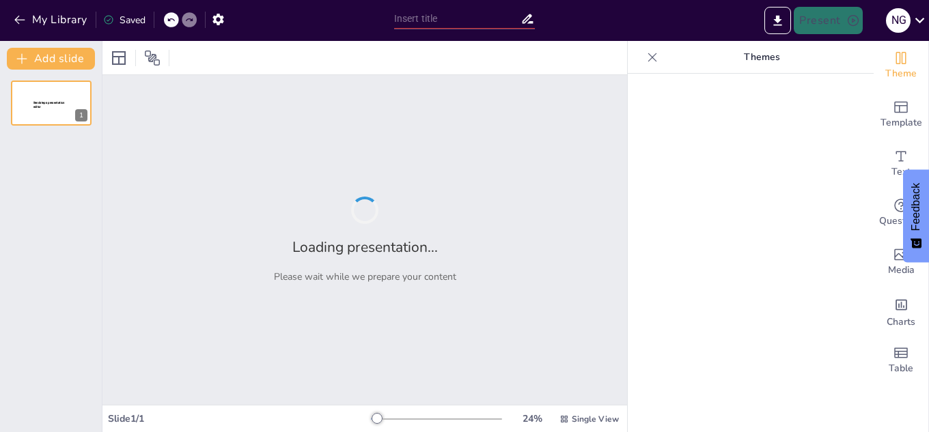
type input "Análisis del Partido: DTP Volleyball vs Río Negro Volleyball"
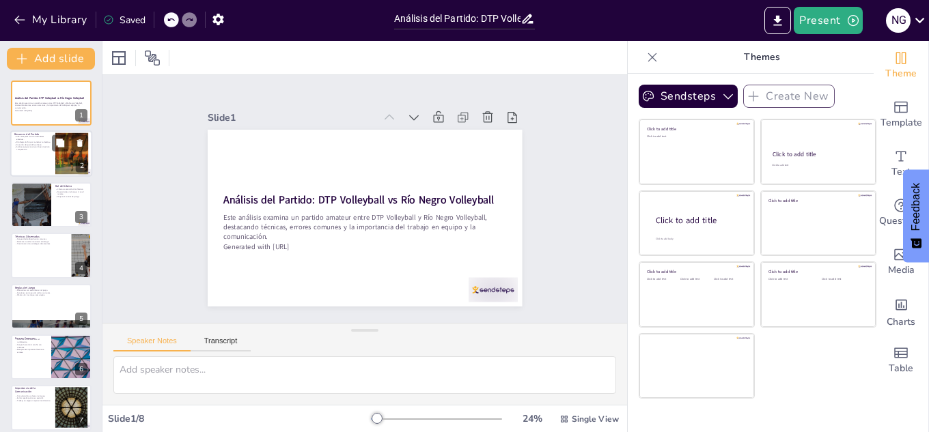
click at [49, 142] on p "Río Negro luchó por mantener la defensa." at bounding box center [32, 142] width 37 height 3
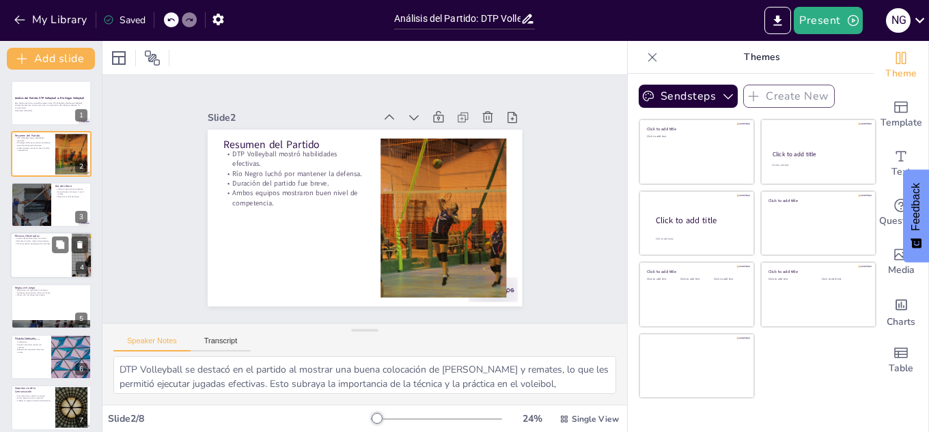
click at [30, 246] on div at bounding box center [51, 255] width 82 height 46
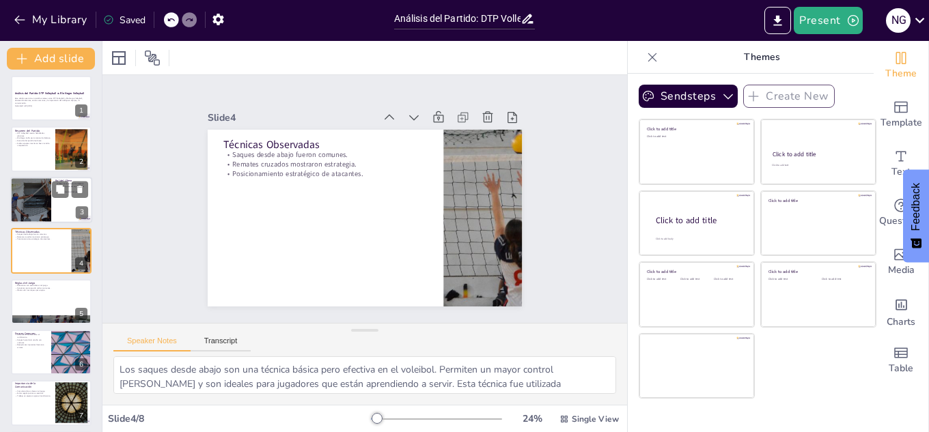
click at [39, 189] on div at bounding box center [31, 200] width 82 height 46
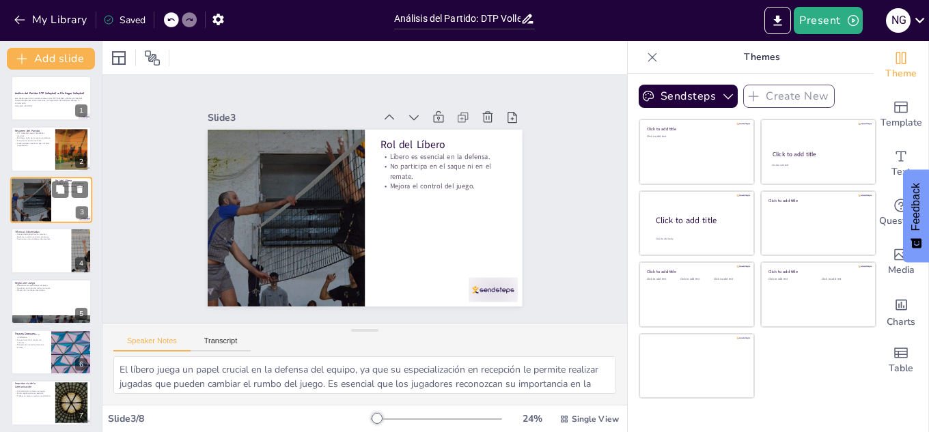
scroll to position [0, 0]
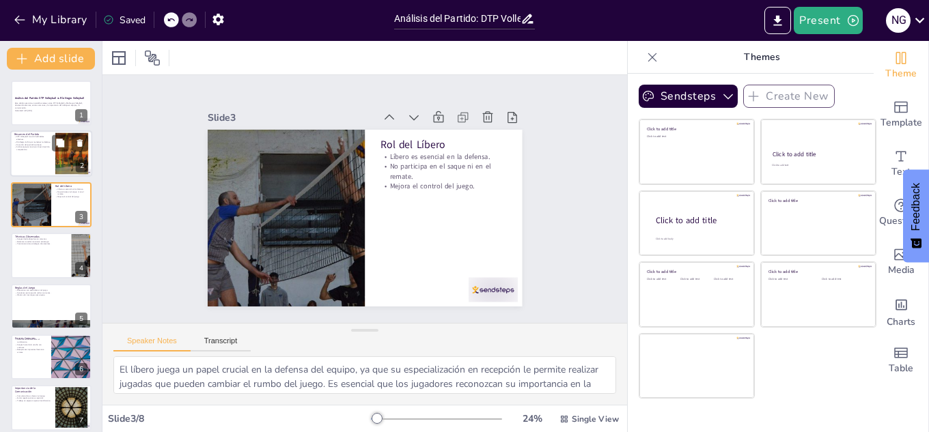
click at [47, 159] on div at bounding box center [51, 154] width 82 height 46
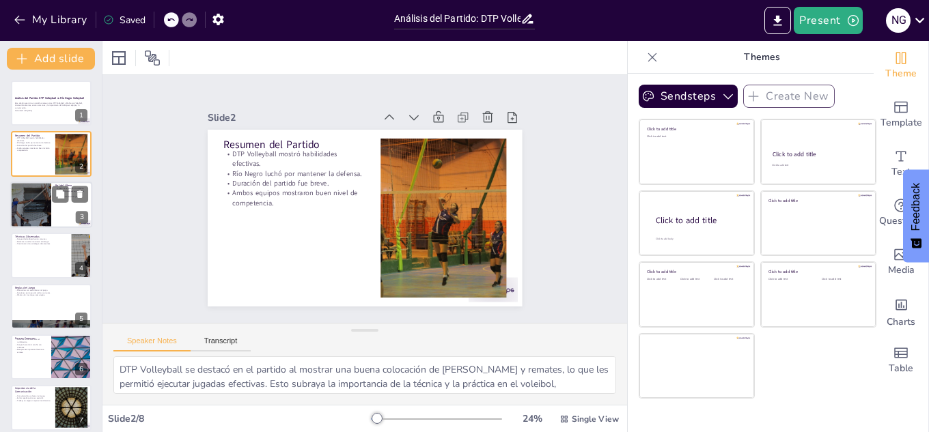
click at [36, 191] on div at bounding box center [31, 205] width 82 height 46
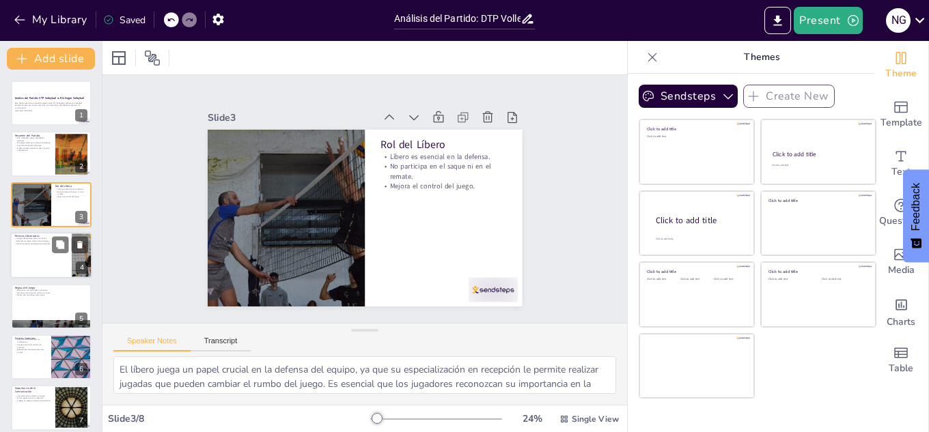
click at [38, 238] on p "Saques desde abajo fueron comunes." at bounding box center [40, 239] width 53 height 3
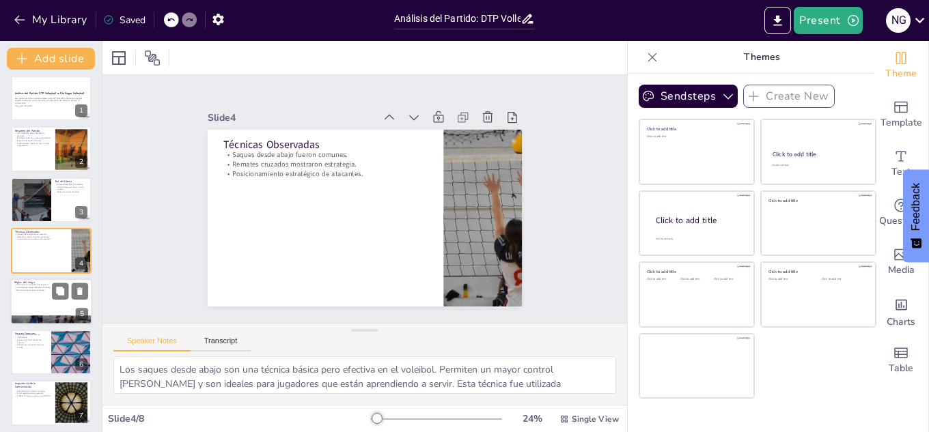
click at [34, 306] on div at bounding box center [51, 302] width 82 height 46
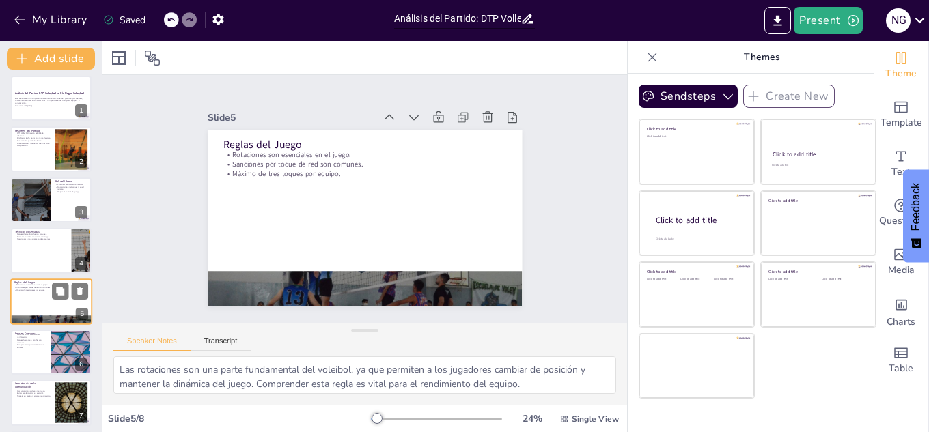
scroll to position [55, 0]
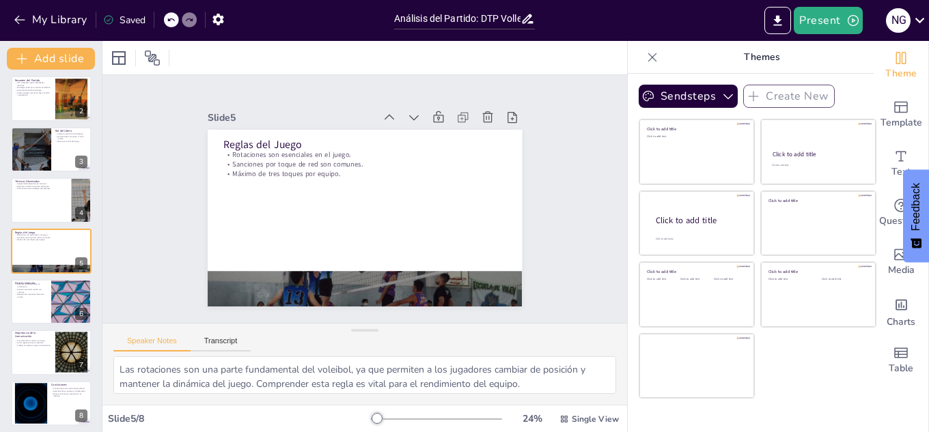
click at [44, 327] on div "Análisis del Partido: DTP Volleyball vs Río Negro Volleyball Este análisis exam…" at bounding box center [51, 225] width 102 height 401
click at [44, 333] on p "Importancia de la Comunicación" at bounding box center [32, 335] width 37 height 8
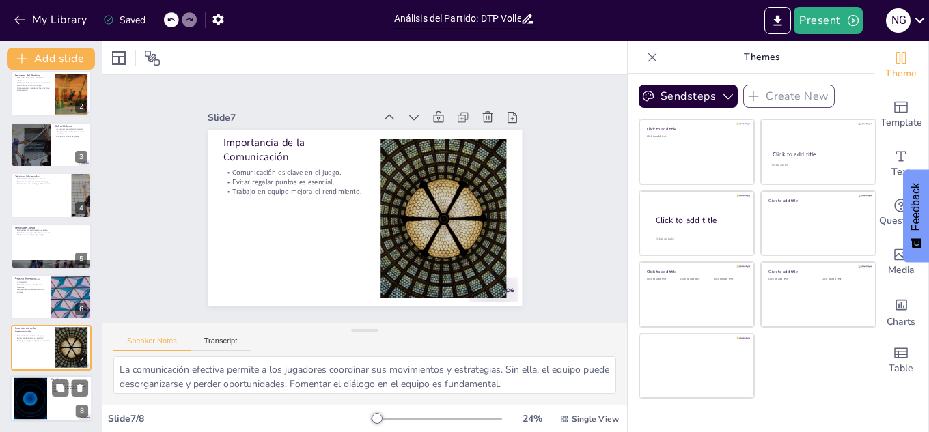
click at [45, 377] on div at bounding box center [51, 399] width 82 height 46
type textarea "La concentración es crucial en el voleibol, ya que permite a los jugadores mant…"
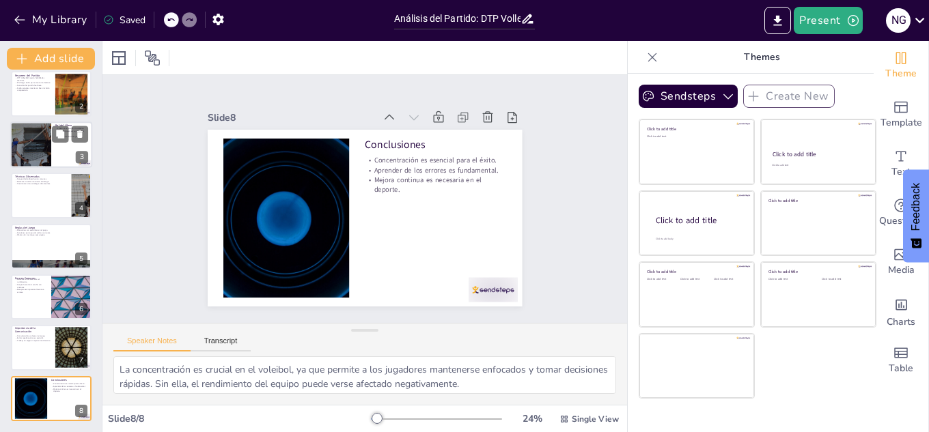
scroll to position [0, 0]
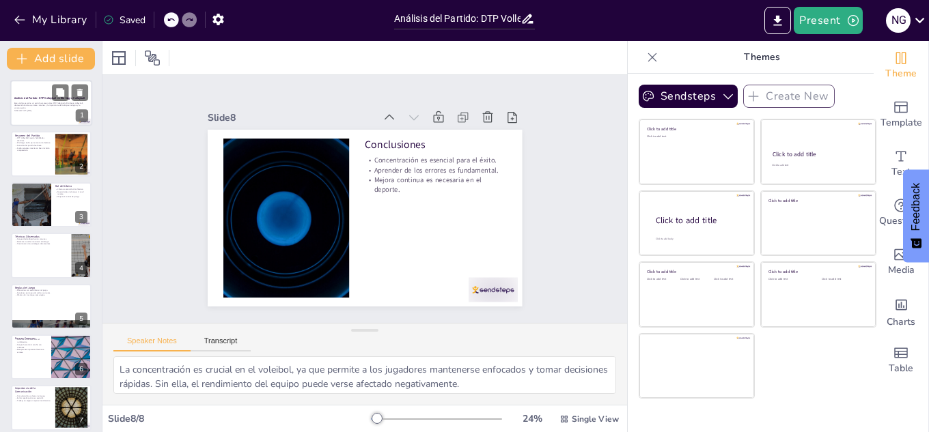
click at [44, 113] on div at bounding box center [51, 103] width 82 height 46
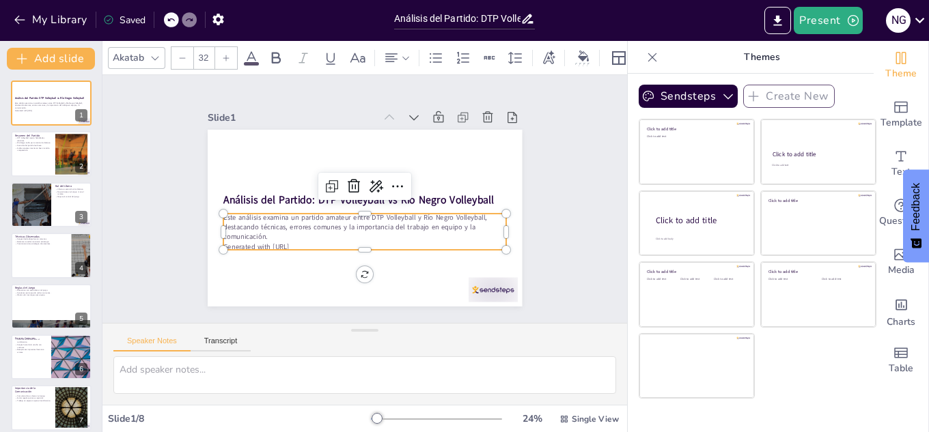
click at [294, 242] on p "Generated with Sendsteps.ai" at bounding box center [318, 209] width 68 height 279
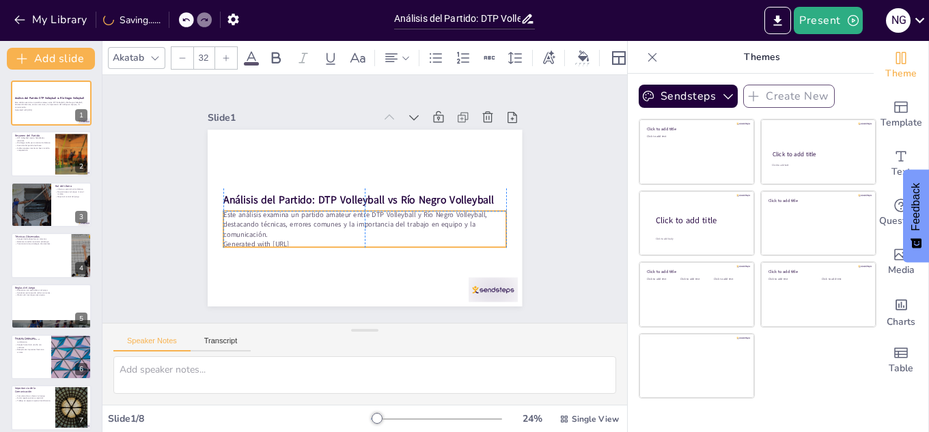
click at [295, 240] on p "Generated with Sendsteps.ai" at bounding box center [360, 244] width 283 height 40
click at [55, 158] on div at bounding box center [71, 154] width 62 height 42
type textarea "DTP Volleyball se destacó en el partido al mostrar una buena colocación de balo…"
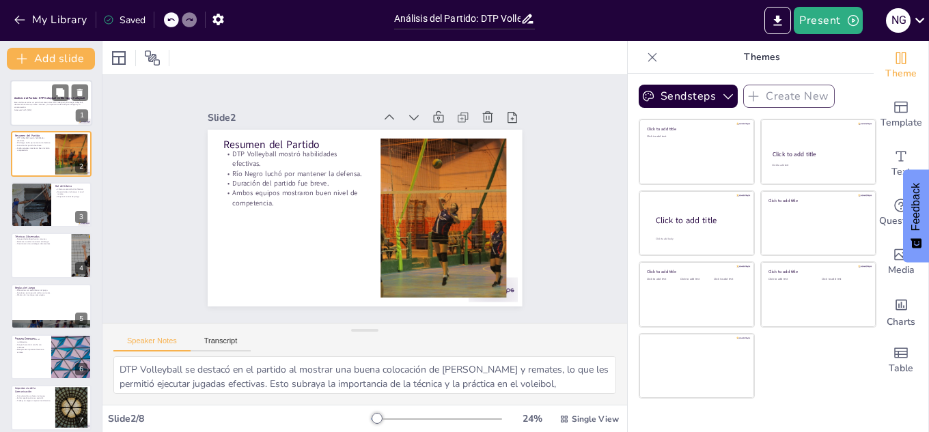
click at [33, 109] on p "Generated with Sendsteps.ai" at bounding box center [51, 110] width 74 height 3
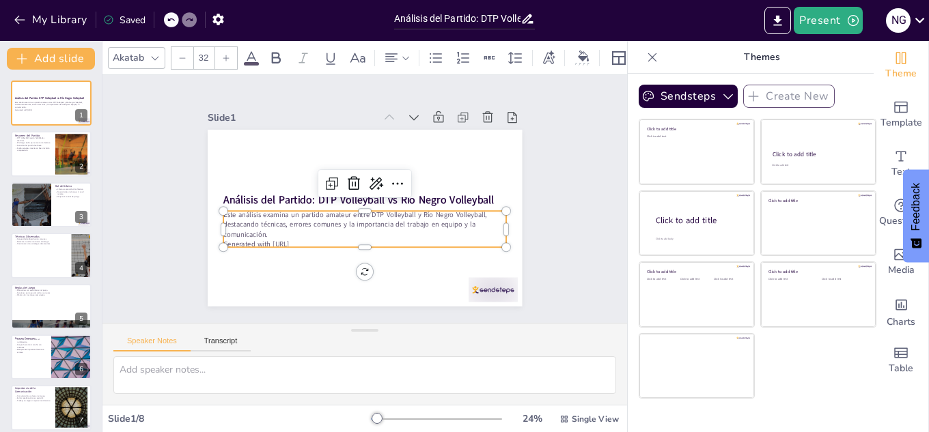
click at [283, 239] on p "Generated with Sendsteps.ai" at bounding box center [364, 244] width 283 height 10
click at [305, 235] on p "Generated with Sendsteps.ai" at bounding box center [360, 244] width 283 height 40
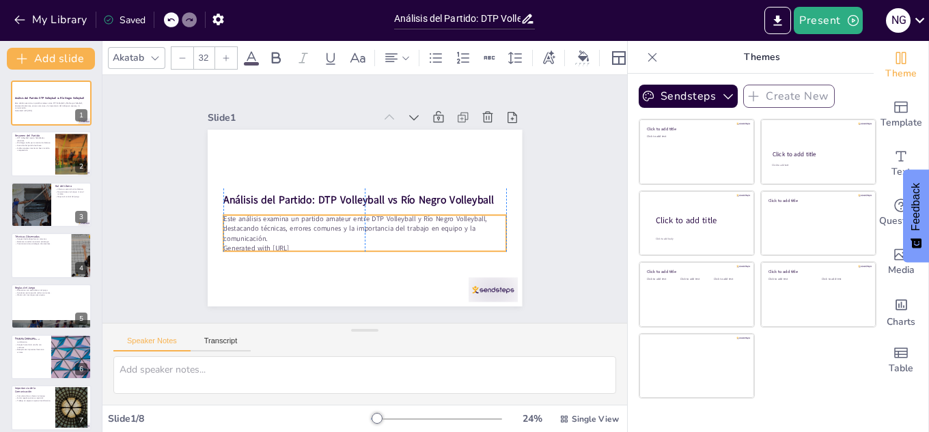
click at [305, 240] on p "Generated with Sendsteps.ai" at bounding box center [360, 248] width 283 height 40
drag, startPoint x: 303, startPoint y: 243, endPoint x: 264, endPoint y: 244, distance: 38.9
click at [264, 244] on p "Generated with Sendsteps.ai" at bounding box center [360, 248] width 283 height 40
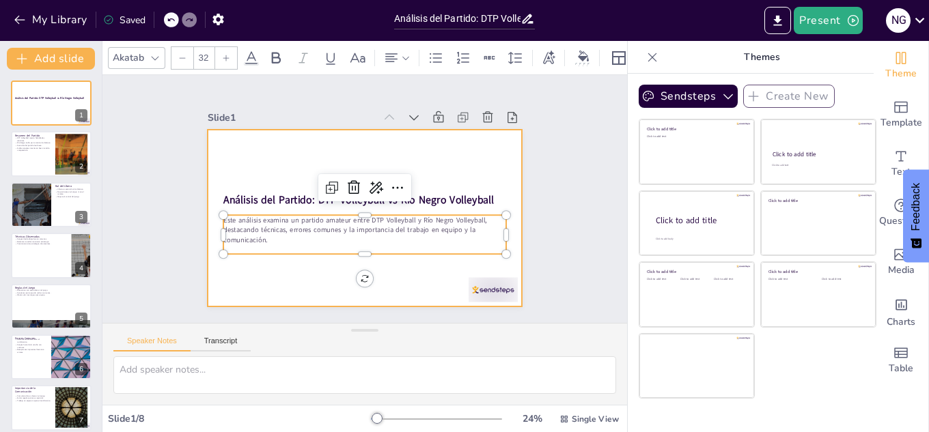
click at [254, 260] on div at bounding box center [361, 217] width 344 height 238
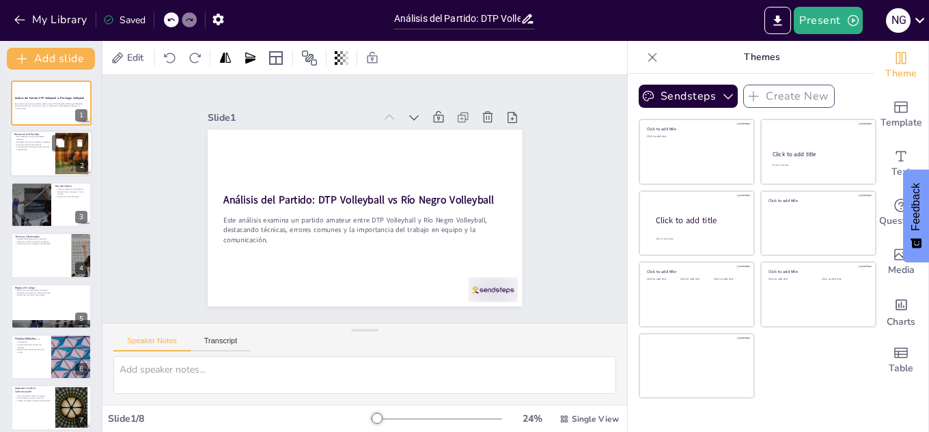
click at [21, 151] on p "Ambos equipos mostraron buen nivel de competencia." at bounding box center [32, 148] width 37 height 5
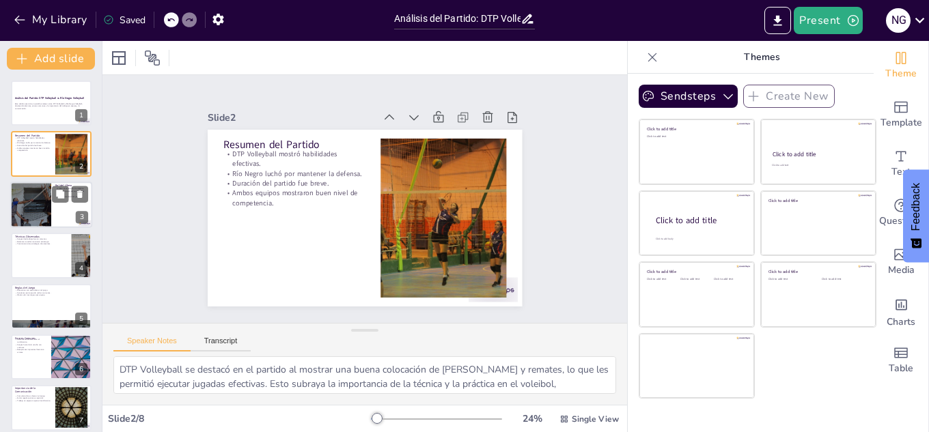
click at [32, 195] on div at bounding box center [31, 205] width 82 height 46
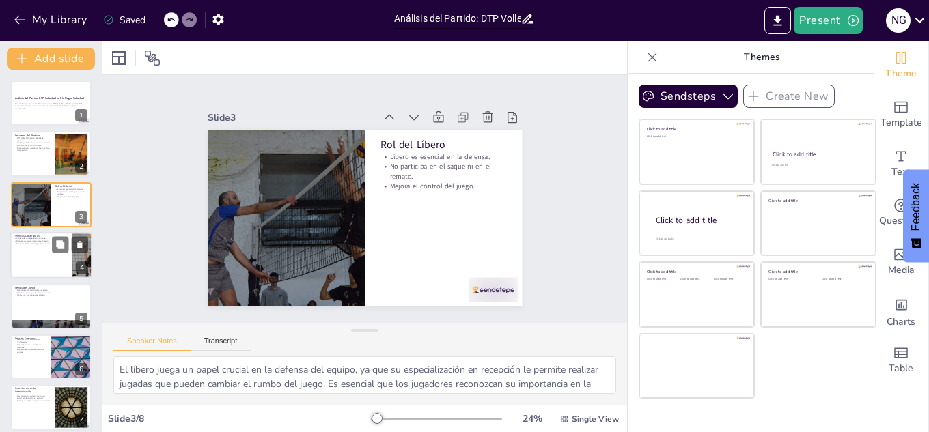
click at [38, 233] on div "Técnicas Observadas Saques desde abajo fueron comunes. Remates cruzados mostrar…" at bounding box center [51, 255] width 82 height 46
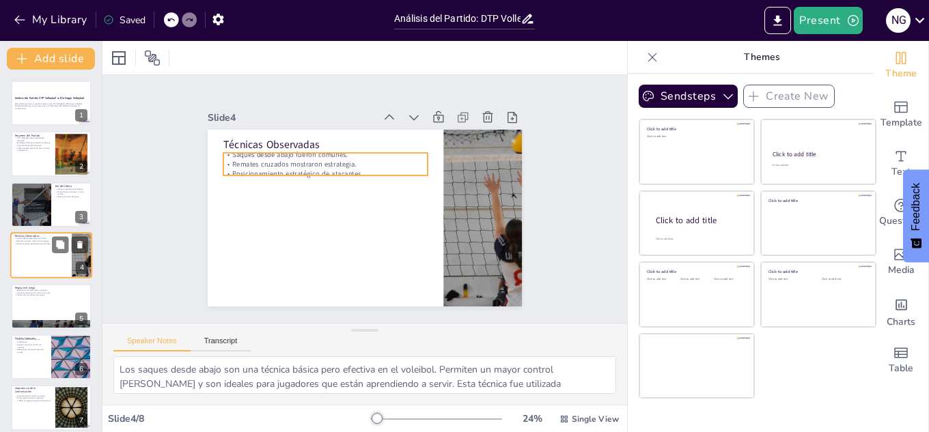
scroll to position [5, 0]
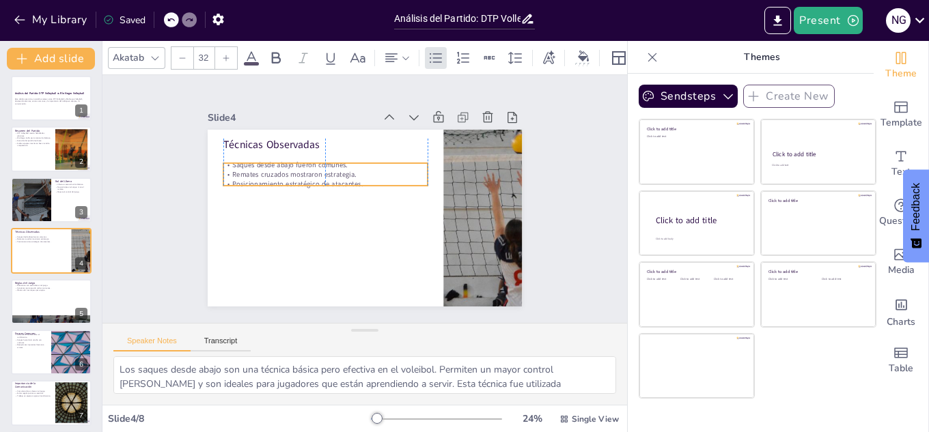
drag, startPoint x: 236, startPoint y: 152, endPoint x: 237, endPoint y: 161, distance: 8.9
click at [237, 161] on p "Saques desde abajo fueron comunes." at bounding box center [329, 160] width 204 height 31
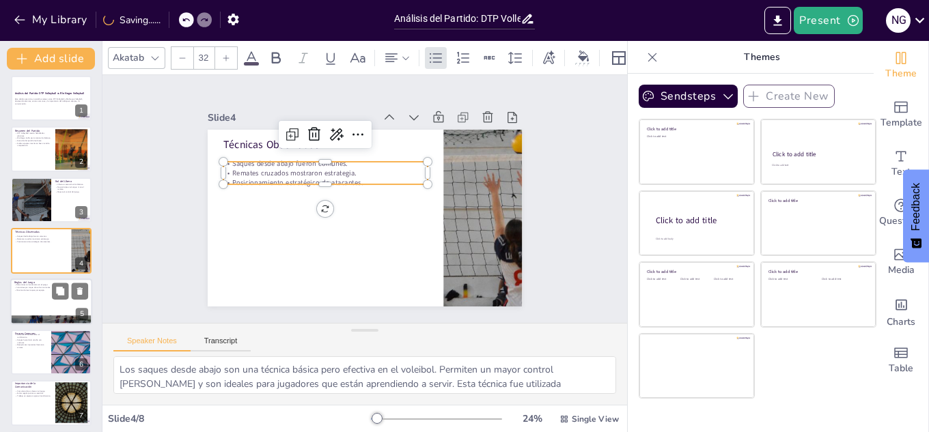
click at [53, 300] on div at bounding box center [51, 302] width 82 height 46
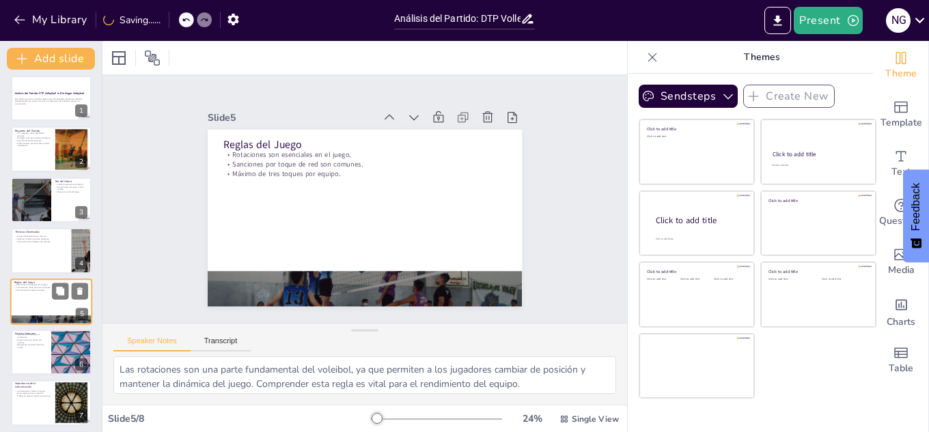
scroll to position [55, 0]
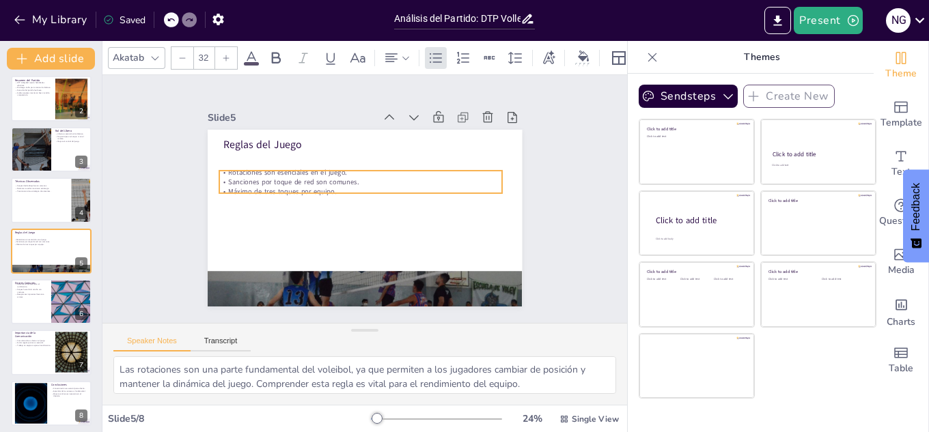
drag, startPoint x: 246, startPoint y: 163, endPoint x: 242, endPoint y: 181, distance: 18.2
click at [242, 181] on p "Sanciones por toque de red son comunes." at bounding box center [364, 182] width 279 height 68
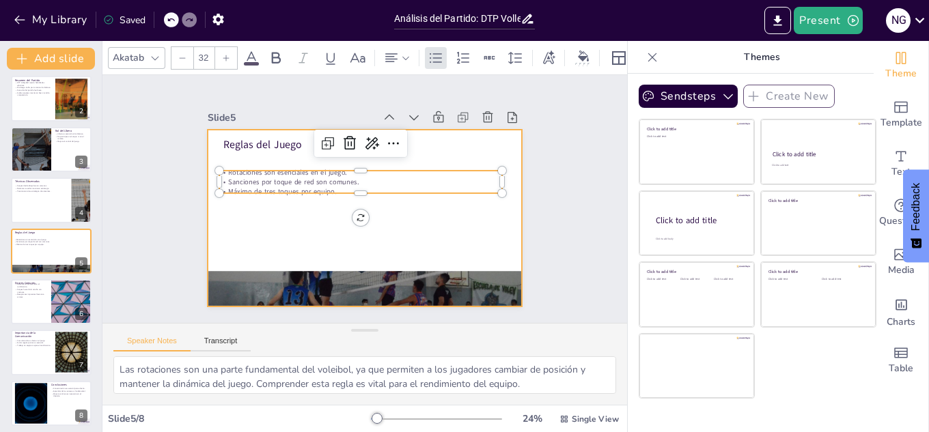
click at [227, 215] on div at bounding box center [362, 218] width 331 height 209
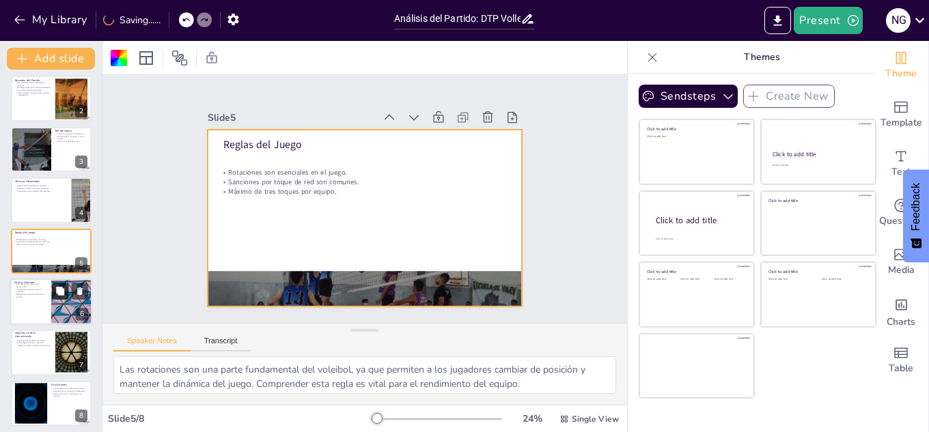
click at [55, 284] on button at bounding box center [60, 291] width 16 height 16
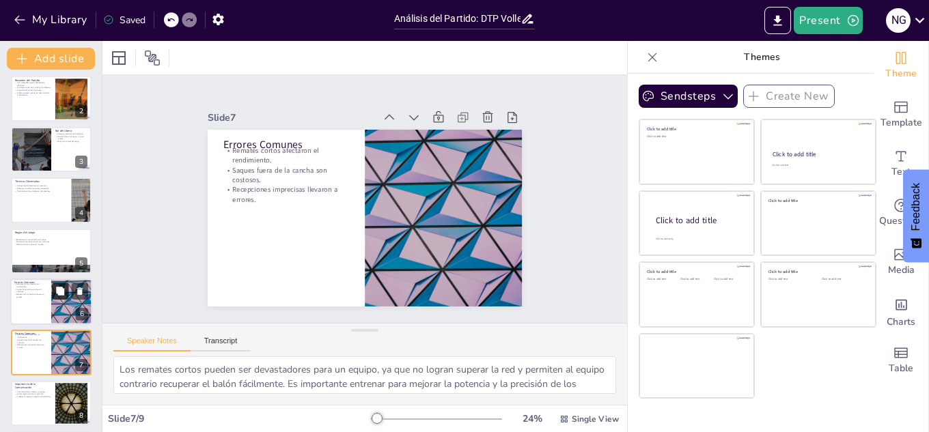
scroll to position [111, 0]
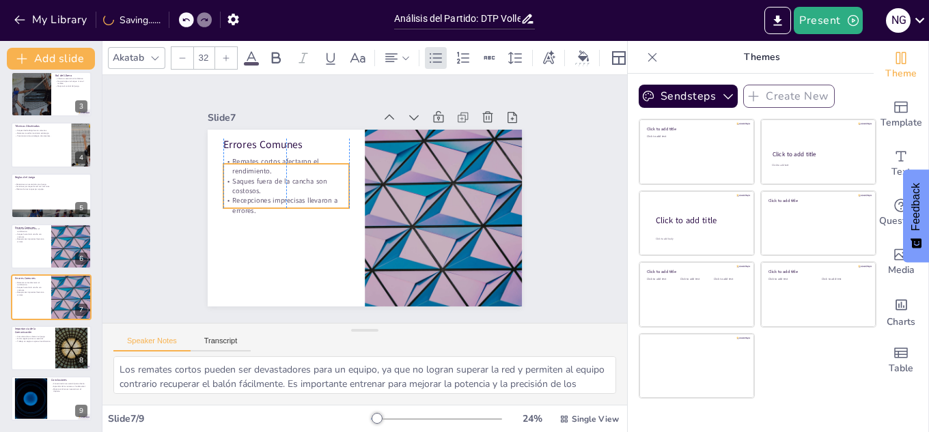
drag, startPoint x: 242, startPoint y: 172, endPoint x: 240, endPoint y: 182, distance: 10.4
click at [240, 182] on p "Saques fuera de la cancha son costosos." at bounding box center [287, 178] width 127 height 33
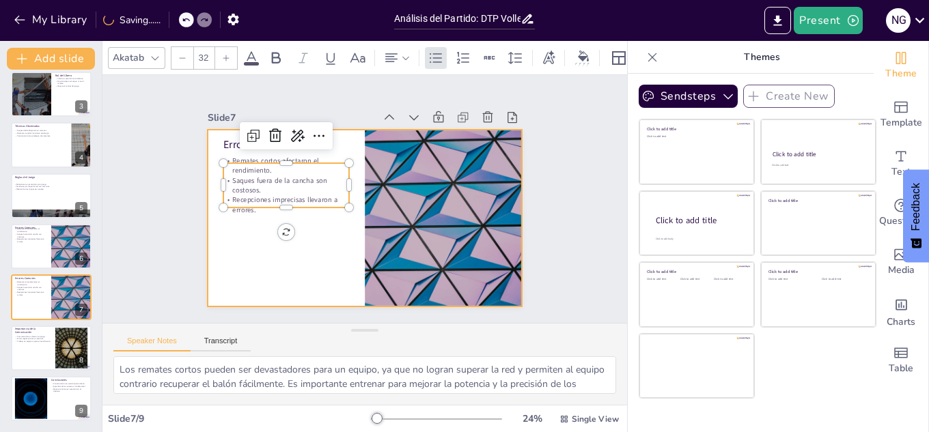
click at [232, 226] on div at bounding box center [361, 217] width 344 height 238
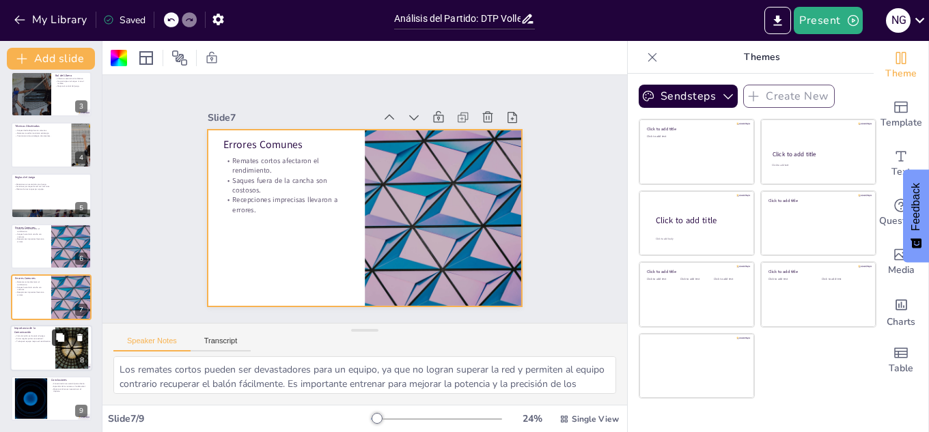
click at [48, 337] on p "Comunicación es clave en el juego." at bounding box center [32, 336] width 37 height 3
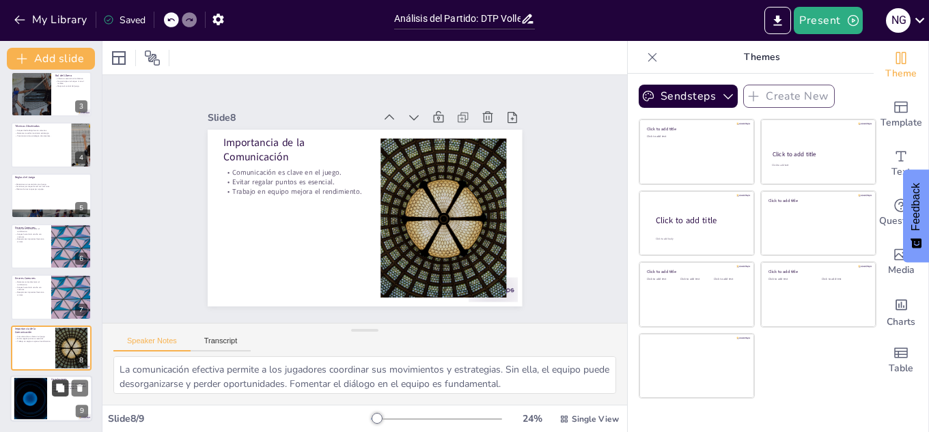
click at [59, 386] on icon at bounding box center [60, 388] width 8 height 8
type textarea "La concentración es crucial en el voleibol, ya que permite a los jugadores mant…"
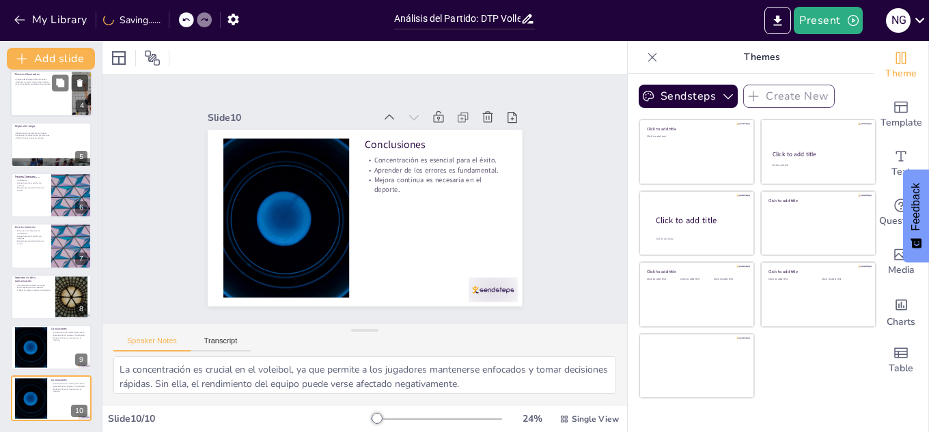
scroll to position [0, 0]
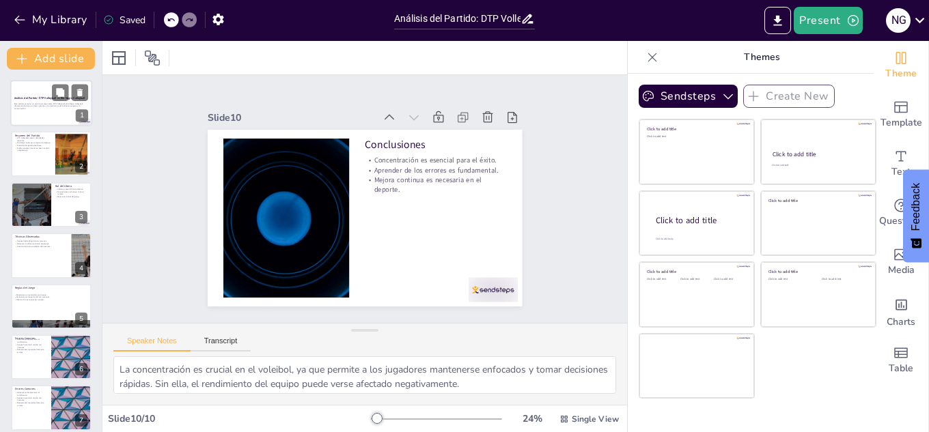
click at [54, 121] on div at bounding box center [51, 103] width 82 height 46
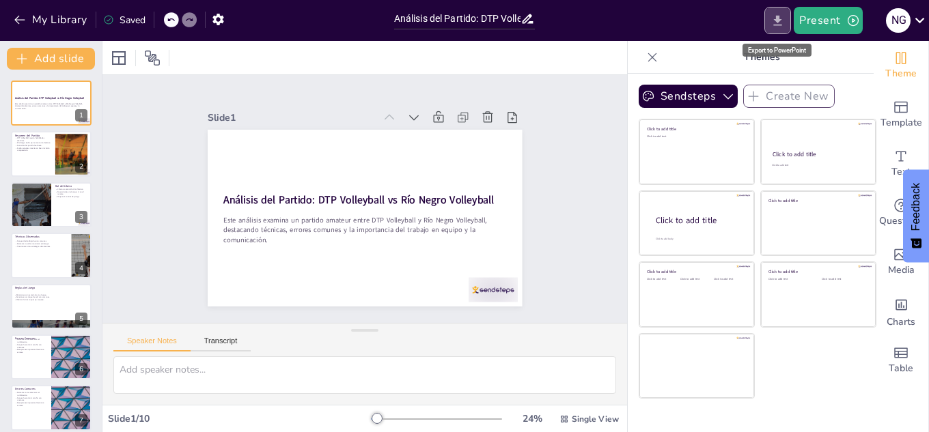
click at [779, 23] on icon "Export to PowerPoint" at bounding box center [777, 21] width 14 height 14
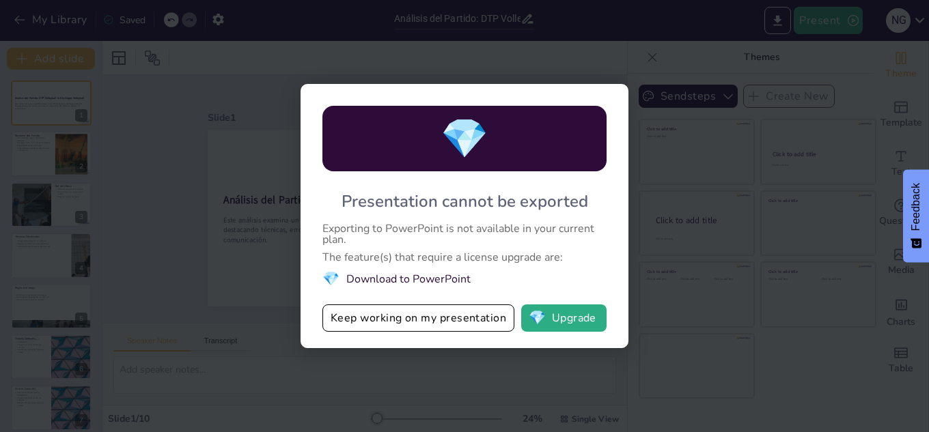
click at [731, 145] on div "💎 Presentation cannot be exported Exporting to PowerPoint is not available in y…" at bounding box center [464, 216] width 929 height 432
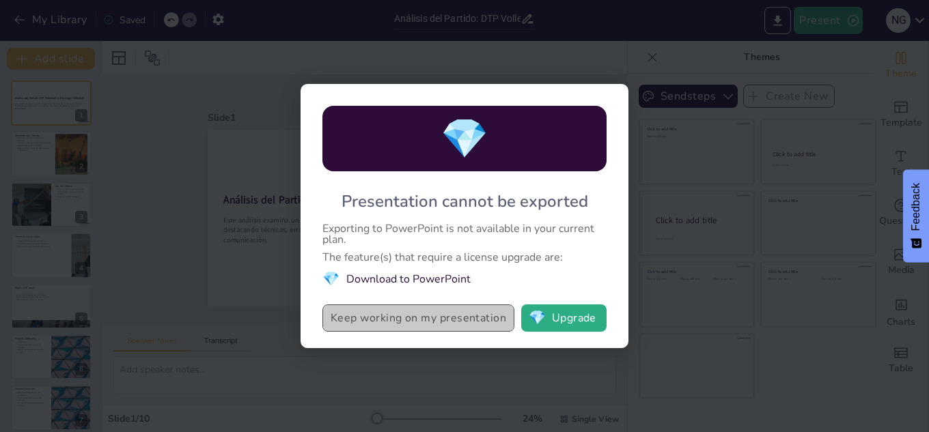
click at [411, 317] on button "Keep working on my presentation" at bounding box center [418, 318] width 192 height 27
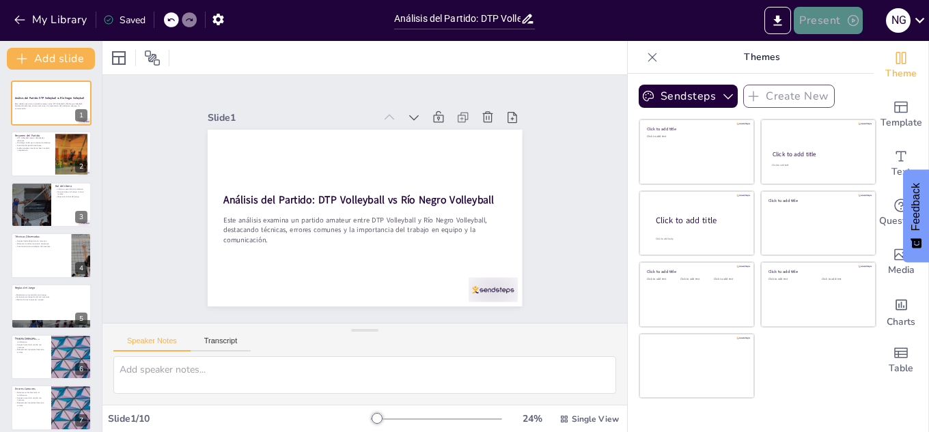
click at [837, 22] on button "Present" at bounding box center [828, 20] width 68 height 27
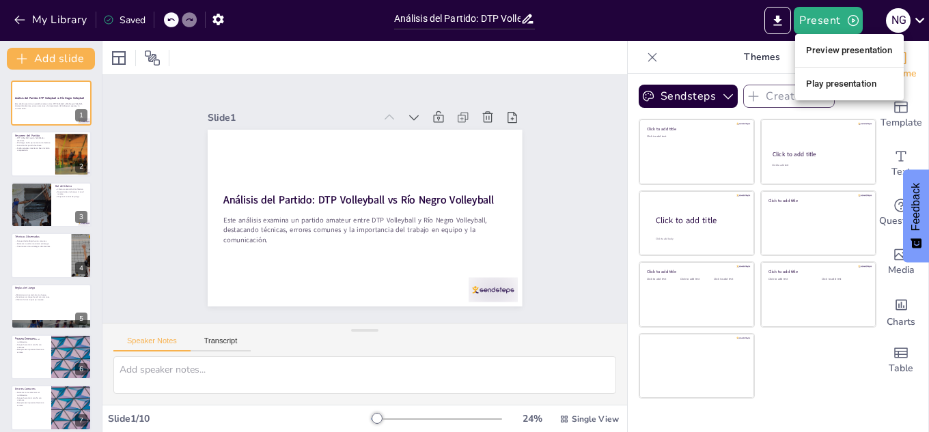
click at [838, 48] on li "Preview presentation" at bounding box center [849, 51] width 109 height 22
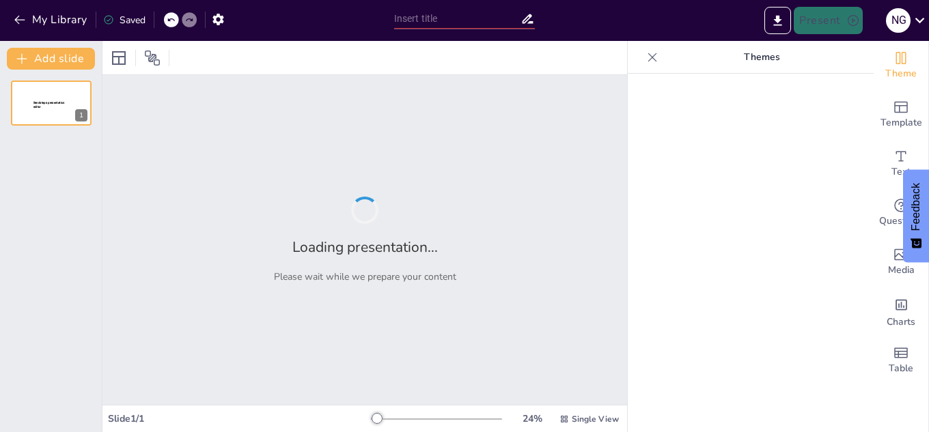
type input "Análisis del Partido: DTP Volleyball vs Río Negro Volleyball"
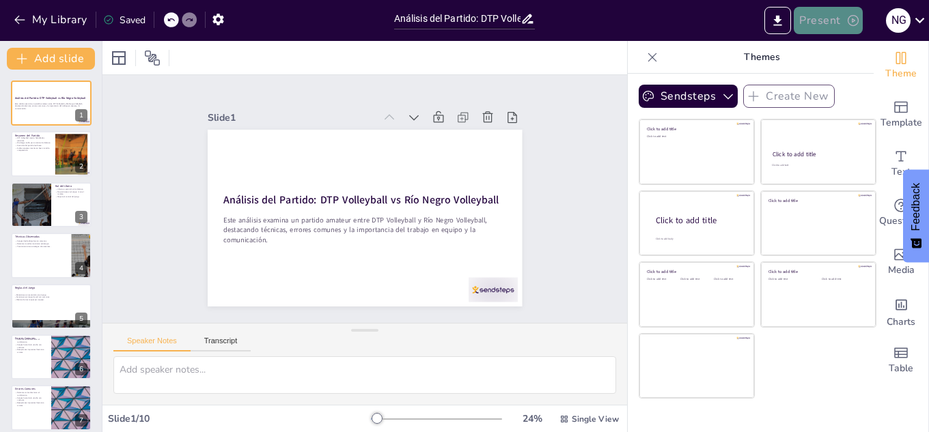
click at [821, 21] on button "Present" at bounding box center [828, 20] width 68 height 27
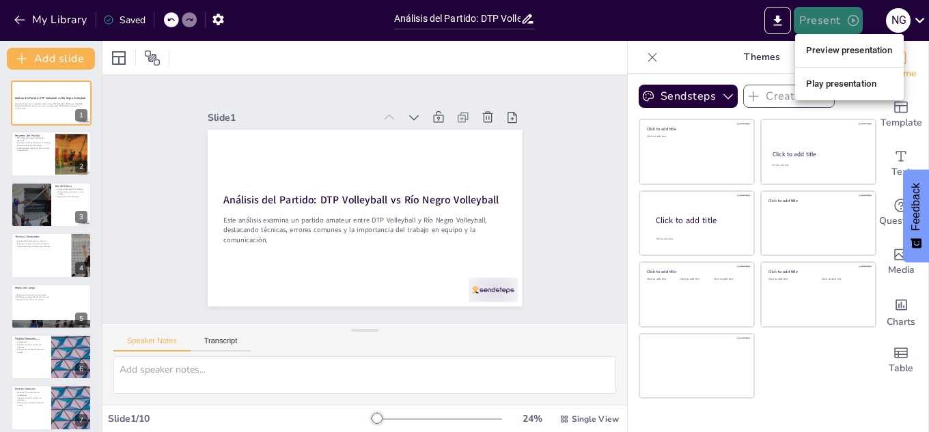
click at [821, 21] on div at bounding box center [464, 216] width 929 height 432
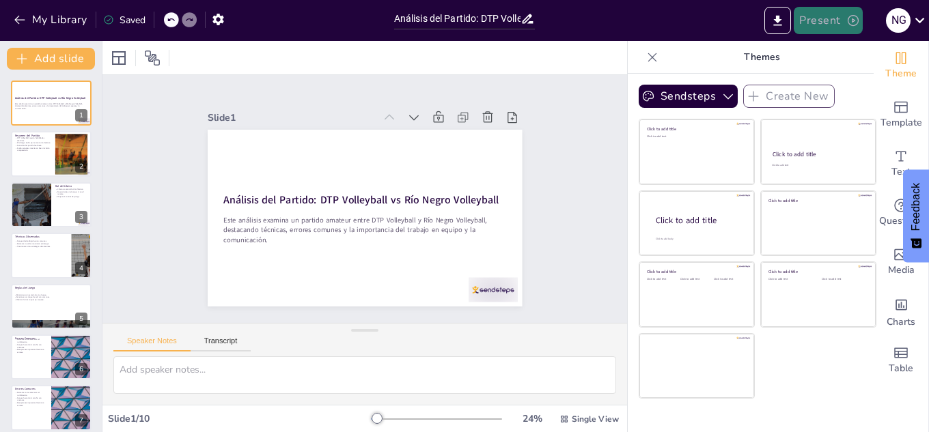
click at [821, 21] on button "Present" at bounding box center [828, 20] width 68 height 27
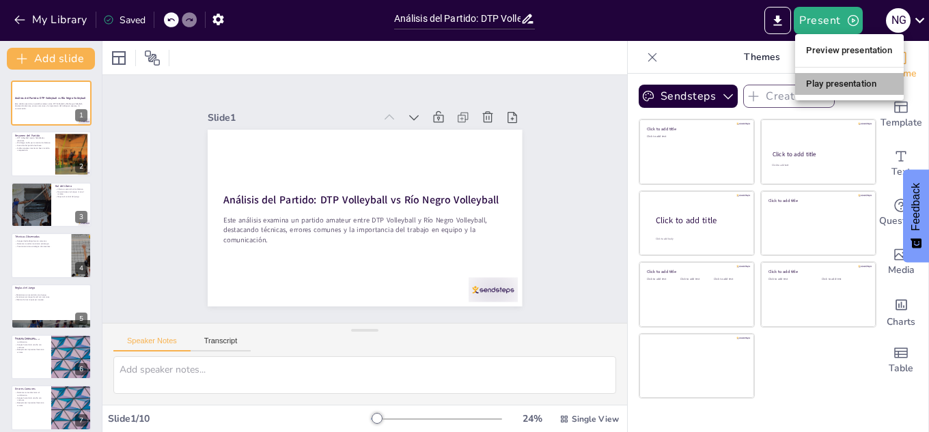
click at [830, 81] on li "Play presentation" at bounding box center [849, 84] width 109 height 22
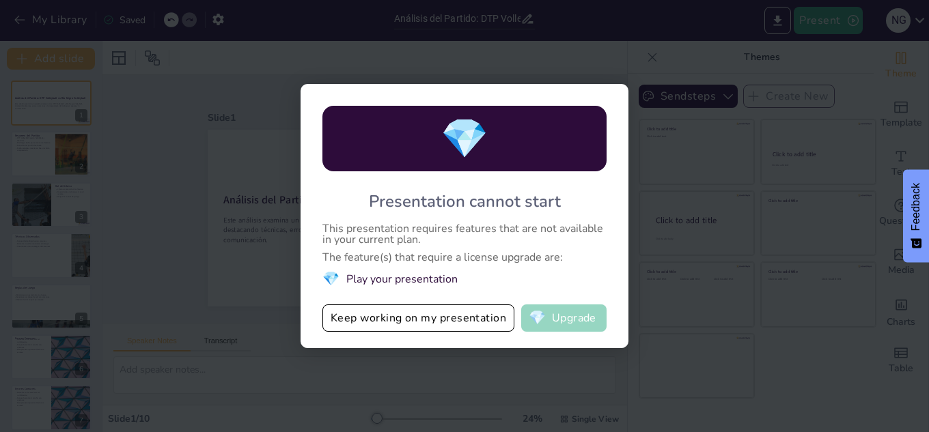
click at [567, 313] on button "💎 Upgrade" at bounding box center [563, 318] width 85 height 27
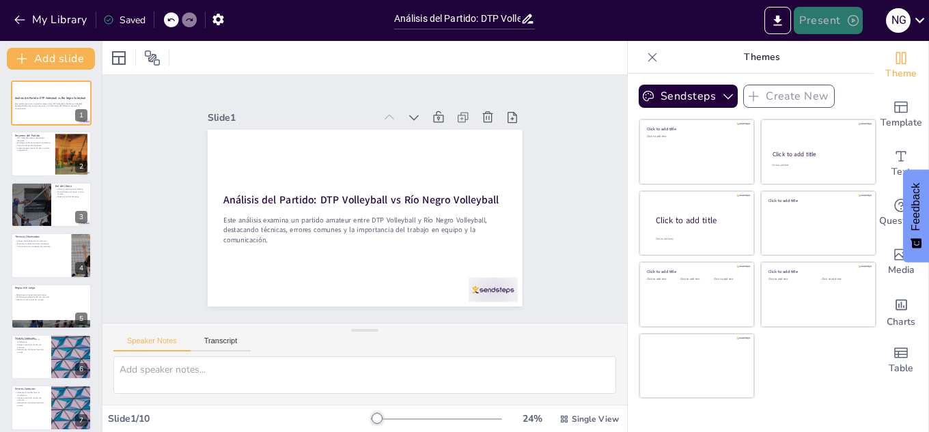
click at [824, 24] on button "Present" at bounding box center [828, 20] width 68 height 27
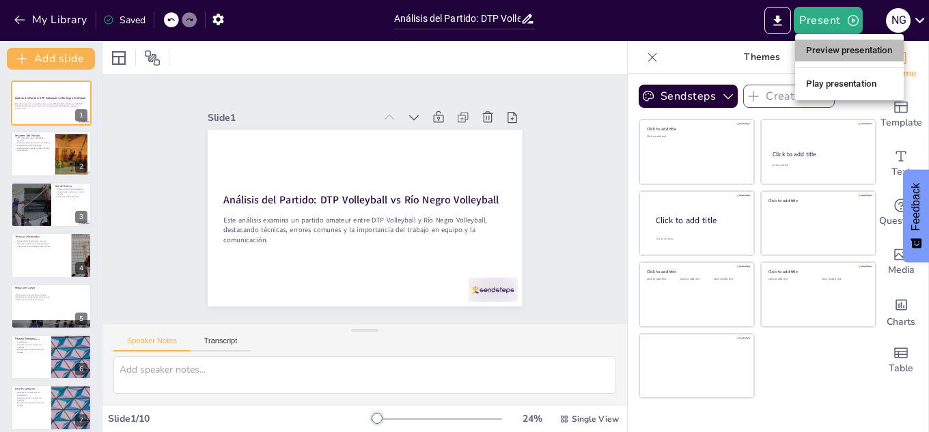
click at [824, 50] on li "Preview presentation" at bounding box center [849, 51] width 109 height 22
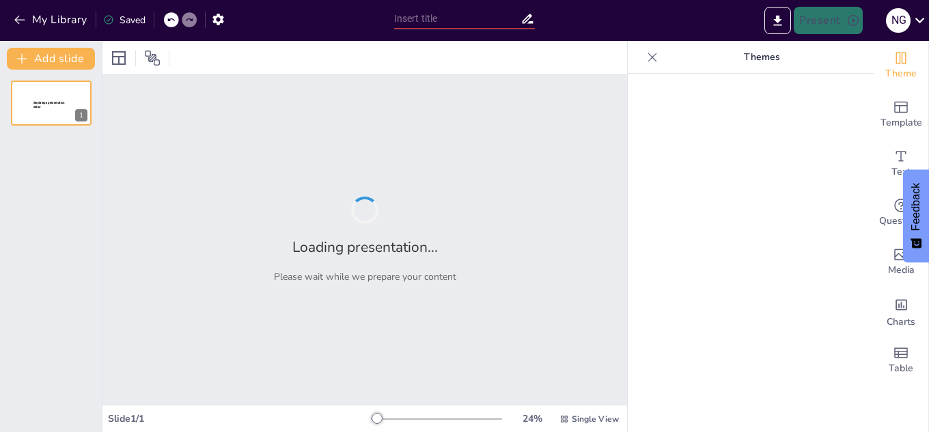
type input "Análisis del Partido: DTP Volleyball vs Río Negro Volleyball"
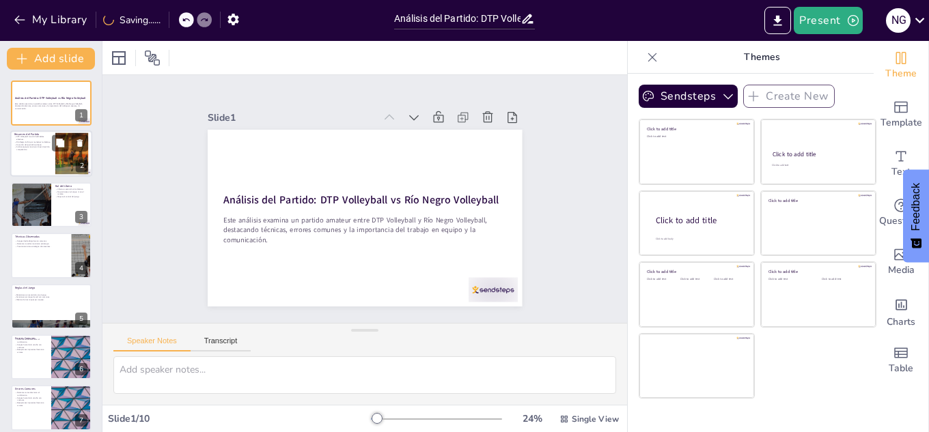
click at [41, 160] on div at bounding box center [51, 154] width 82 height 46
type textarea "DTP Volleyball se destacó en el partido al mostrar una buena colocación de balo…"
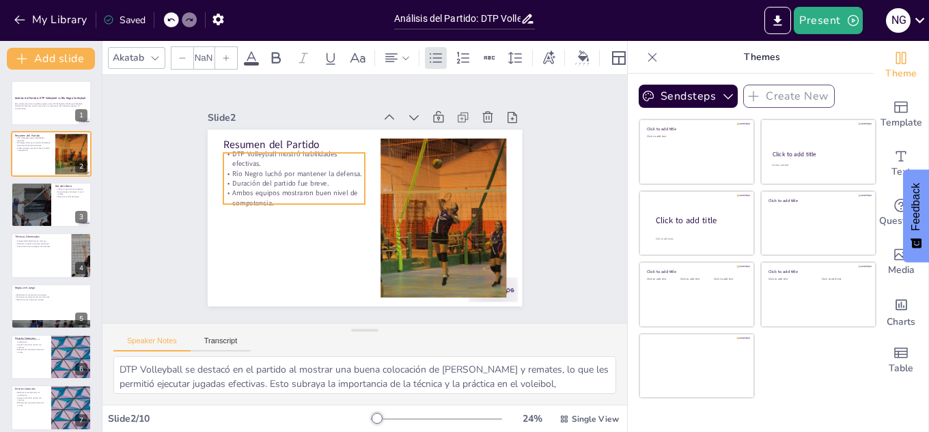
type input "32"
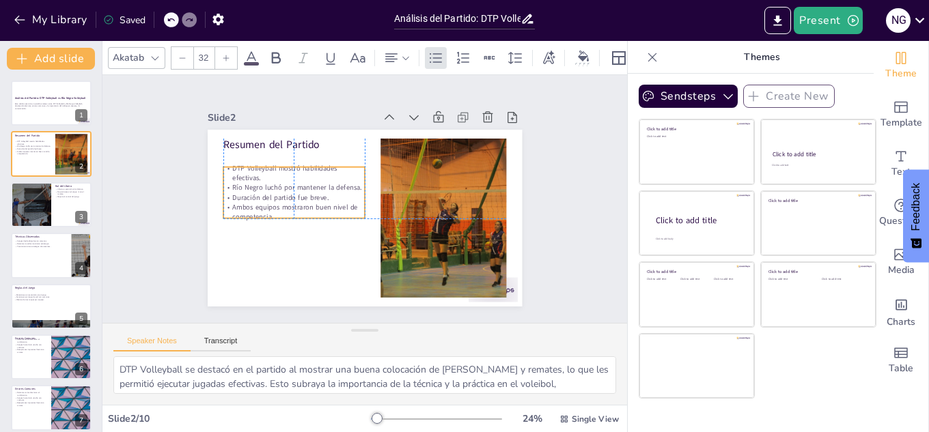
drag, startPoint x: 239, startPoint y: 178, endPoint x: 238, endPoint y: 191, distance: 13.0
click at [238, 193] on p "Duración del partido fue breve." at bounding box center [297, 176] width 137 height 53
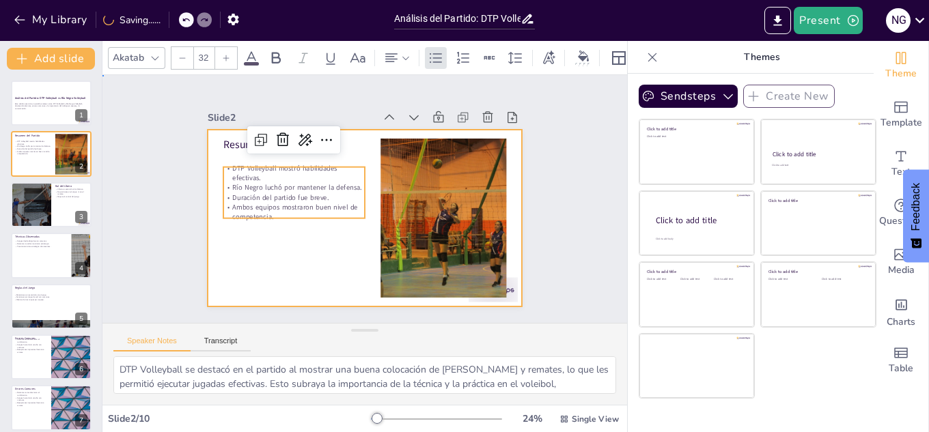
click at [303, 241] on div at bounding box center [362, 217] width 331 height 209
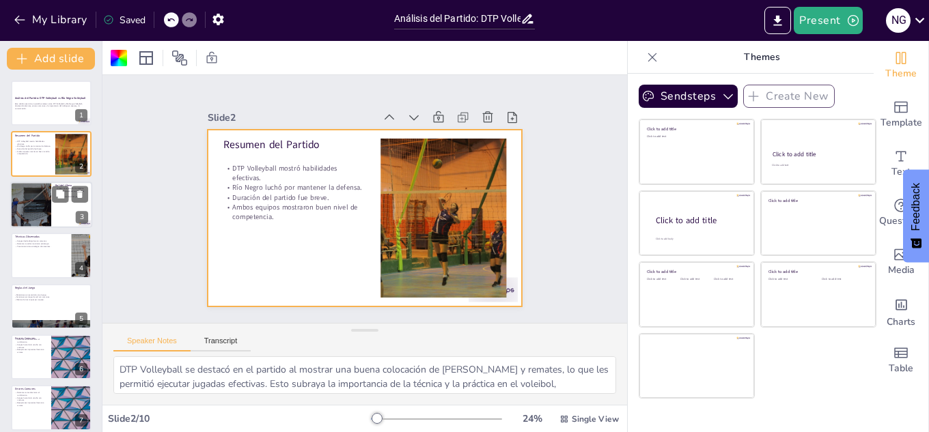
click at [58, 204] on div at bounding box center [51, 205] width 82 height 46
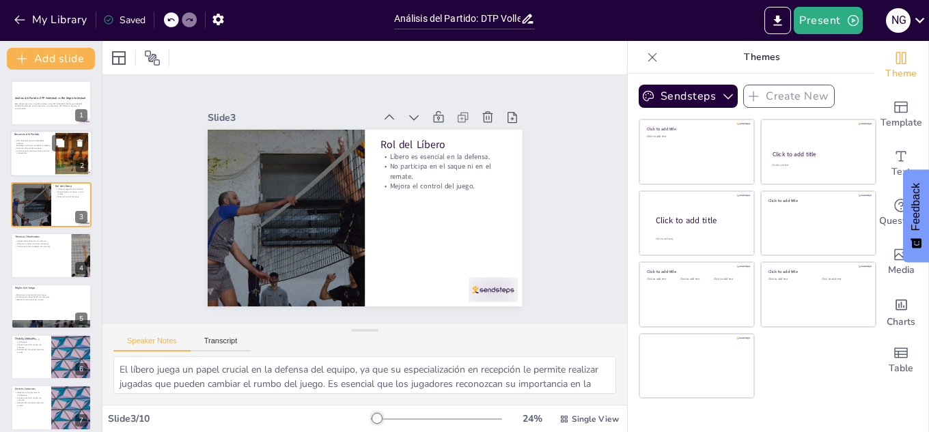
click at [43, 159] on div at bounding box center [51, 154] width 82 height 46
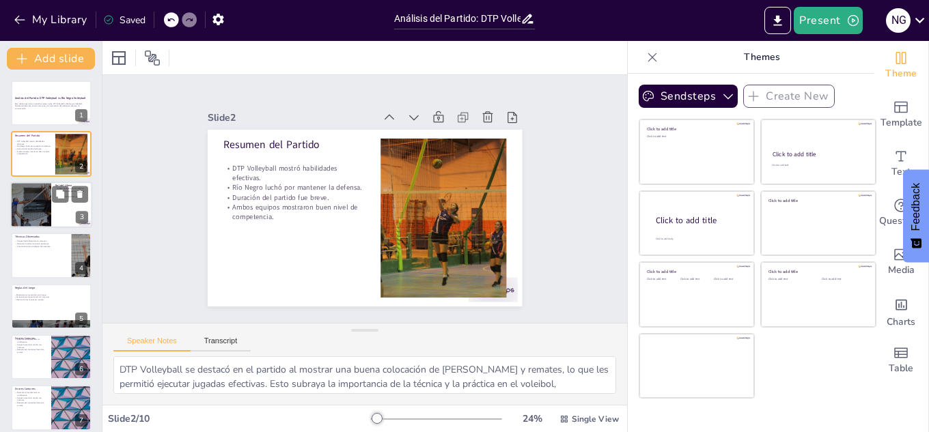
click at [45, 212] on div at bounding box center [31, 205] width 82 height 46
type textarea "El líbero juega un papel crucial en la defensa del equipo, ya que su especializ…"
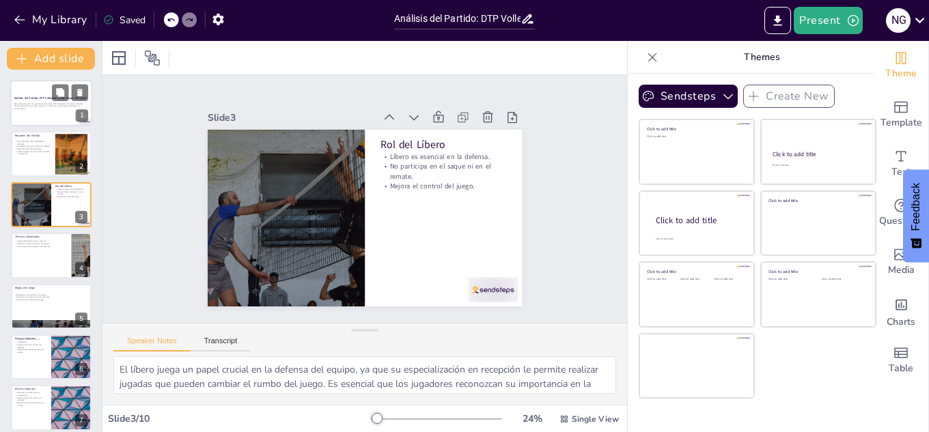
click at [43, 119] on div at bounding box center [51, 103] width 82 height 46
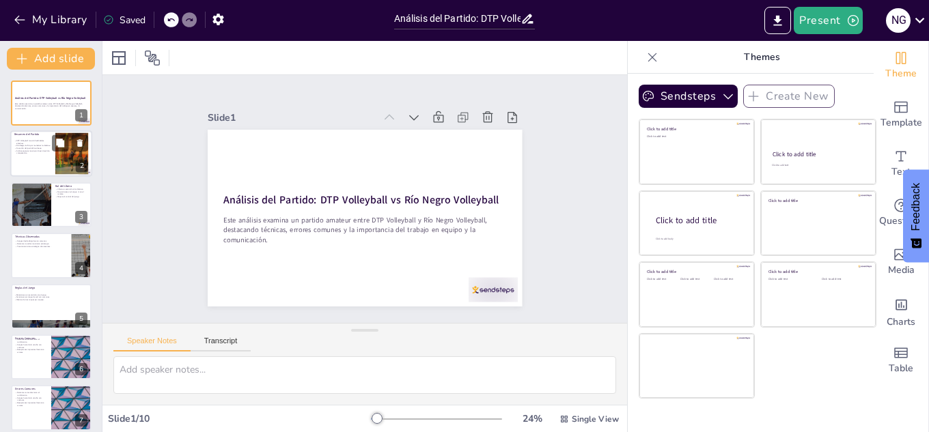
click at [35, 155] on div at bounding box center [51, 154] width 82 height 46
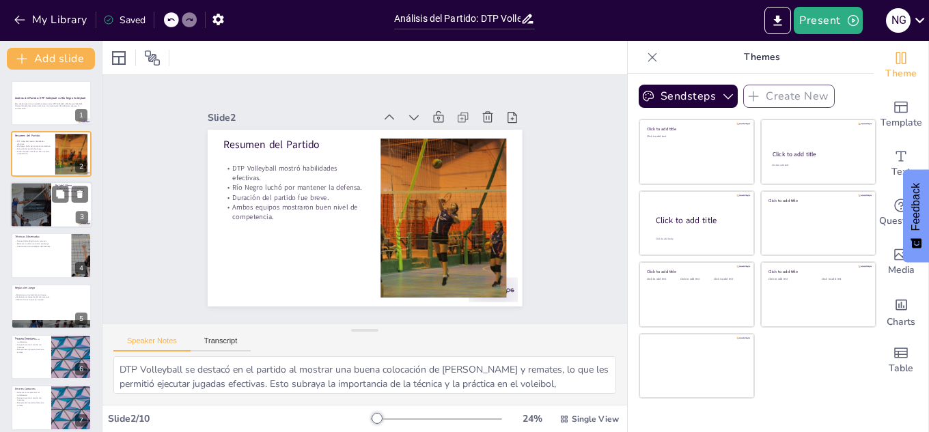
click at [39, 193] on div at bounding box center [31, 205] width 82 height 46
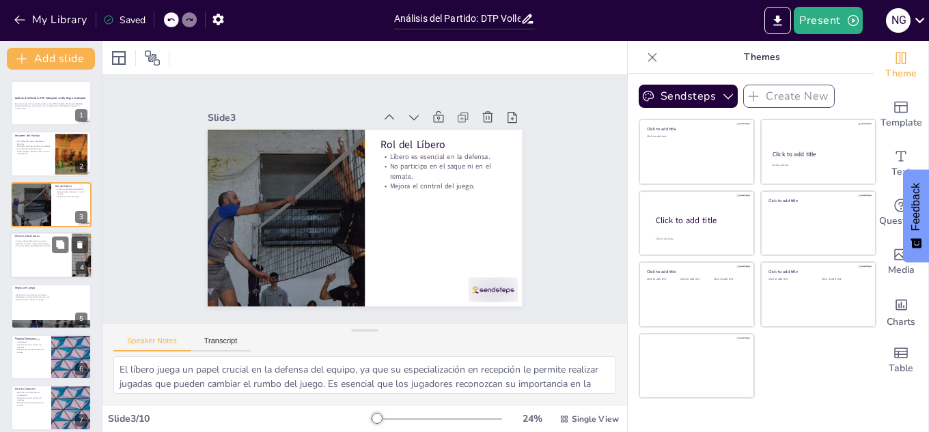
click at [40, 247] on p "Posicionamiento estratégico de atacantes." at bounding box center [40, 246] width 53 height 3
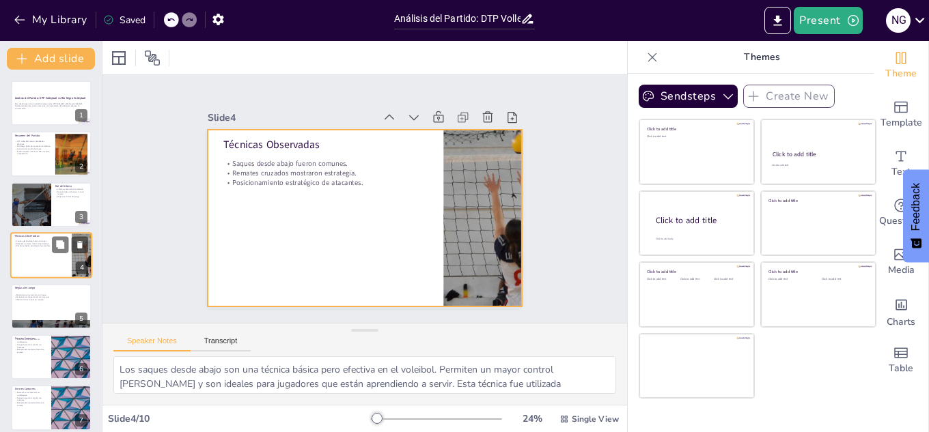
scroll to position [5, 0]
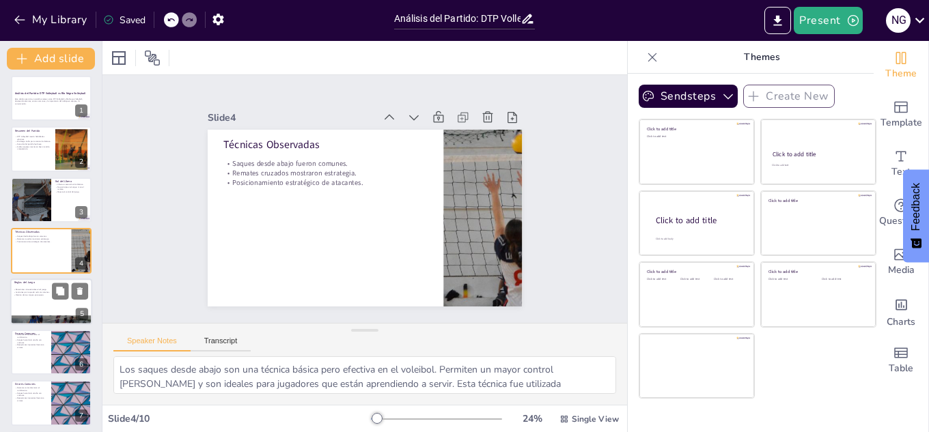
click at [28, 283] on p "Reglas del Juego" at bounding box center [51, 283] width 74 height 4
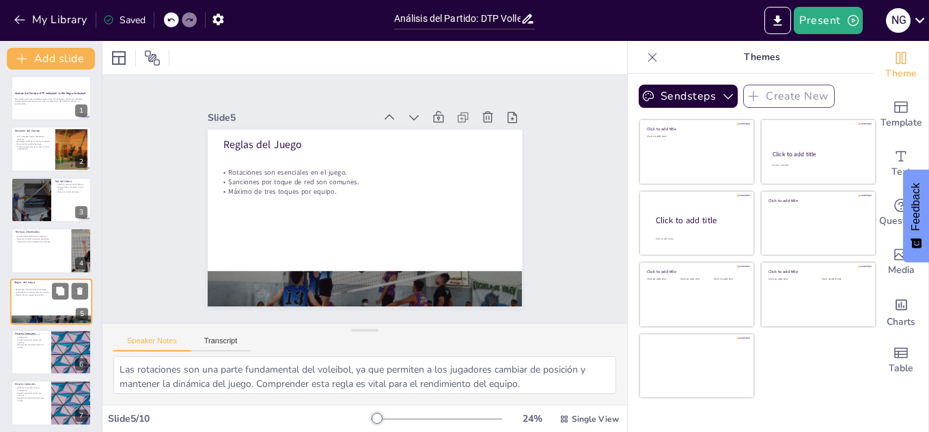
scroll to position [55, 0]
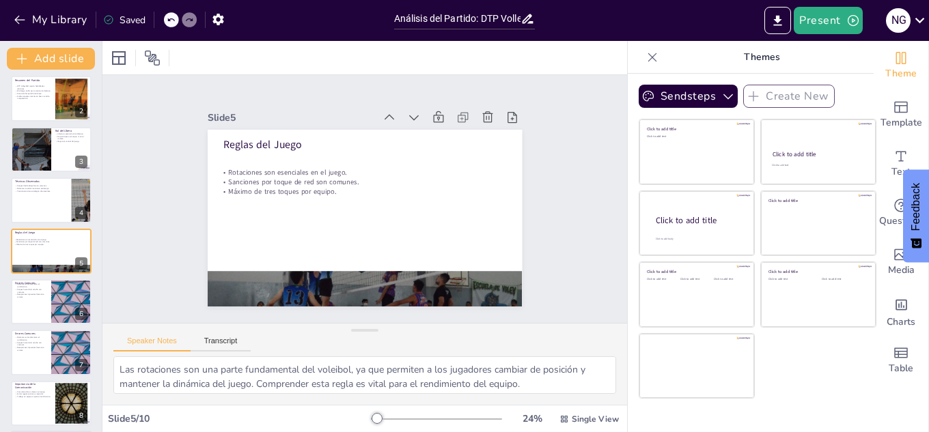
click at [28, 332] on p "Errores Comunes" at bounding box center [31, 334] width 32 height 4
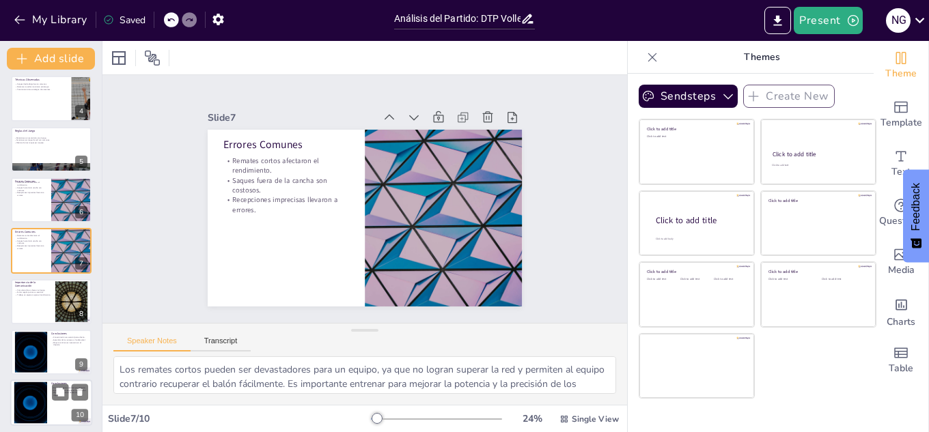
click at [29, 396] on div at bounding box center [31, 403] width 74 height 42
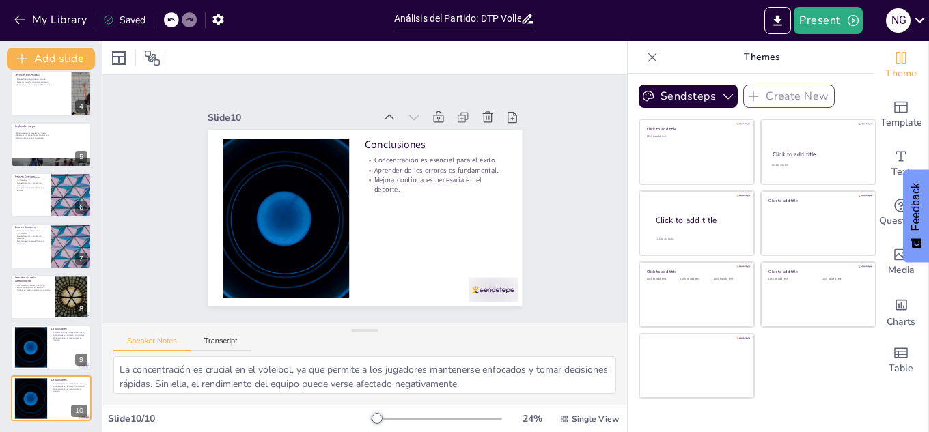
scroll to position [25, 0]
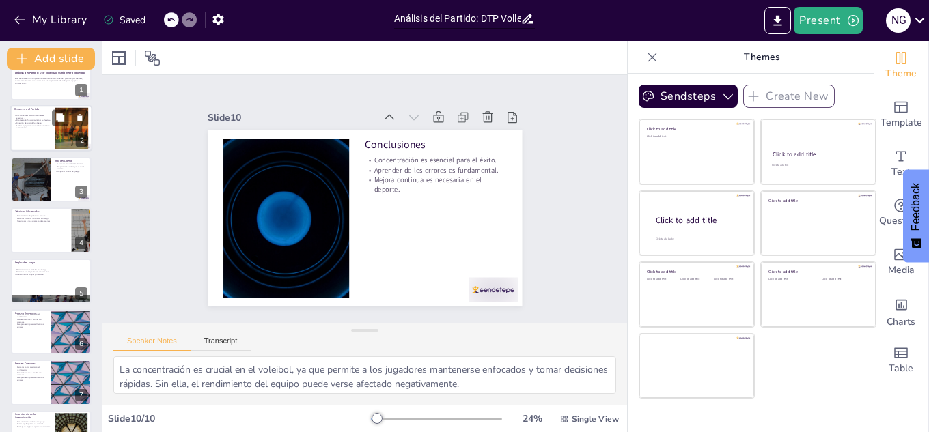
click at [25, 139] on div at bounding box center [51, 129] width 82 height 46
type textarea "DTP Volleyball se destacó en el partido al mostrar una buena colocación de balo…"
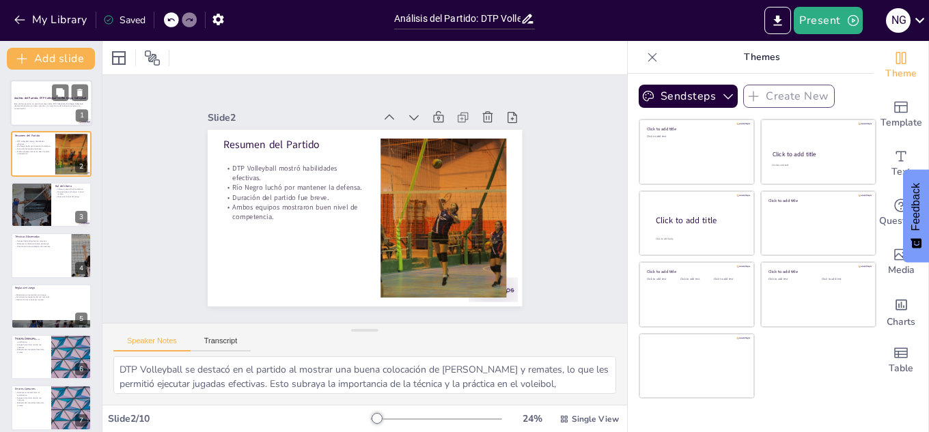
click at [40, 104] on p "Este análisis examina un partido amateur entre DTP Volleyball y Río Negro Volle…" at bounding box center [51, 106] width 74 height 8
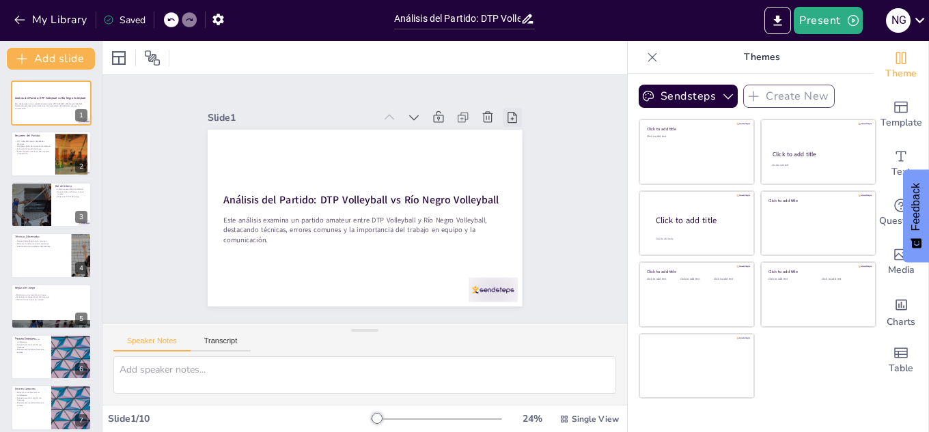
click at [519, 206] on div at bounding box center [532, 219] width 27 height 27
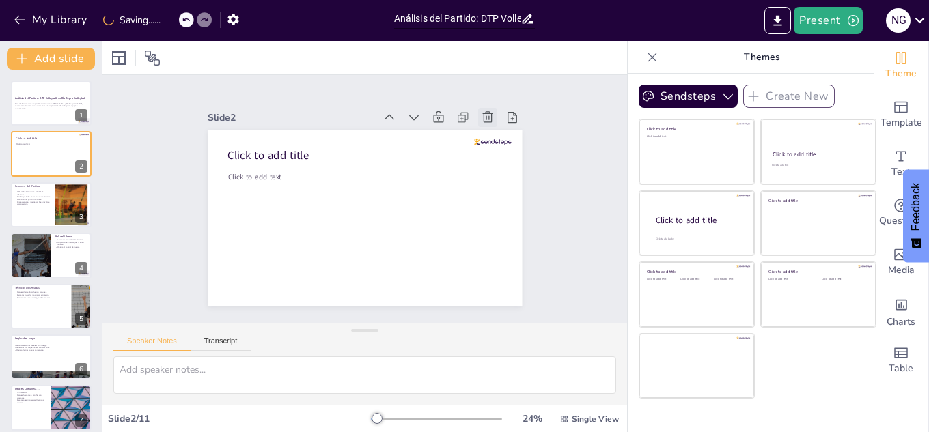
click at [496, 138] on icon at bounding box center [502, 144] width 12 height 13
type textarea "DTP Volleyball se destacó en el partido al mostrar una buena colocación de balo…"
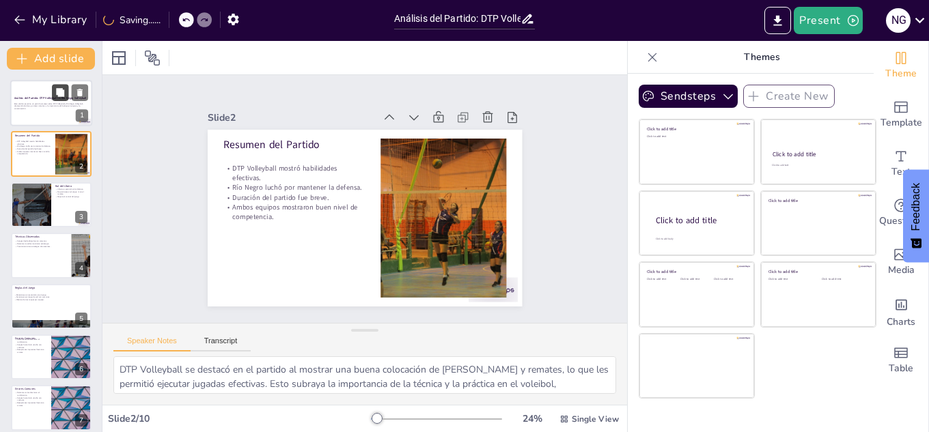
click at [56, 98] on button at bounding box center [60, 92] width 16 height 16
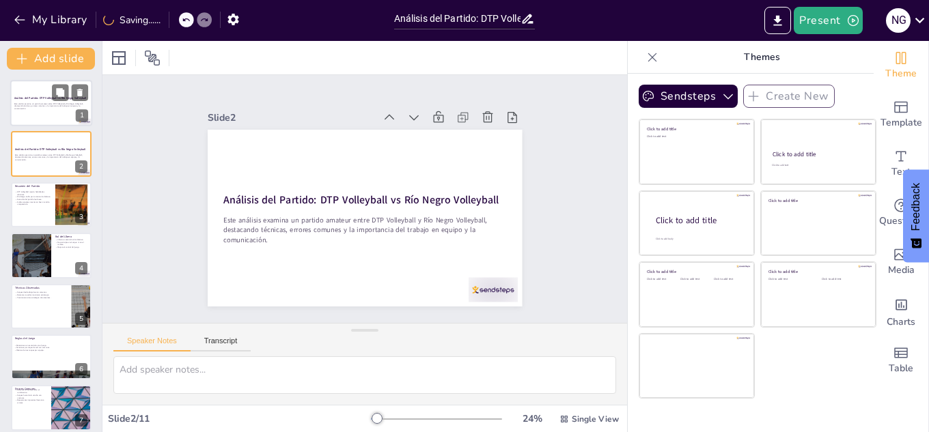
click at [55, 106] on p "Este análisis examina un partido amateur entre DTP Volleyball y Río Negro Volle…" at bounding box center [51, 106] width 74 height 8
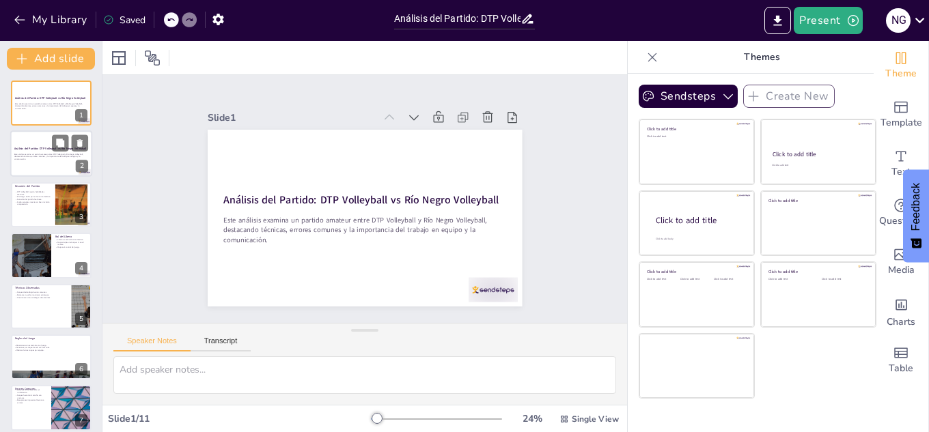
click at [48, 156] on p "Este análisis examina un partido amateur entre DTP Volleyball y Río Negro Volle…" at bounding box center [51, 157] width 74 height 8
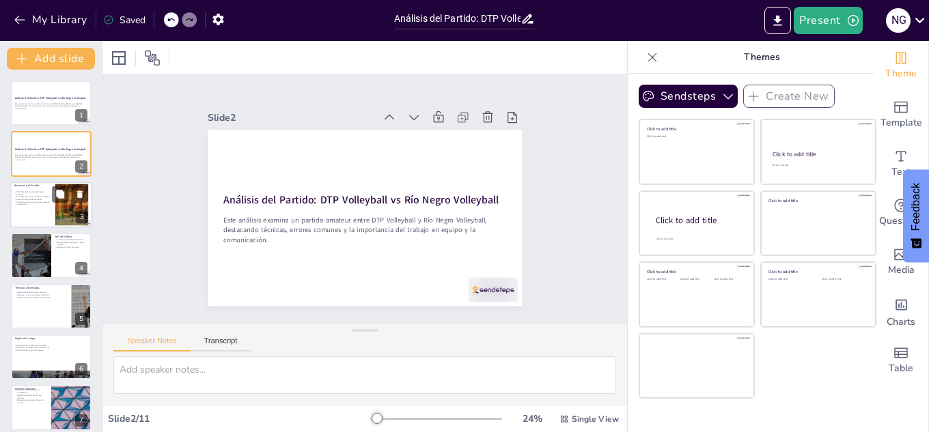
click at [48, 184] on p "Resumen del Partido" at bounding box center [32, 186] width 37 height 4
type textarea "DTP Volleyball se destacó en el partido al mostrar una buena colocación de balo…"
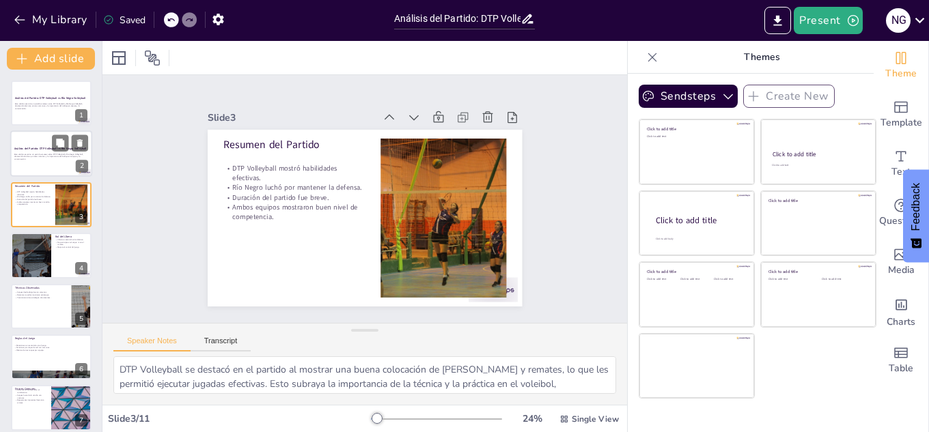
click at [39, 143] on div at bounding box center [51, 154] width 82 height 46
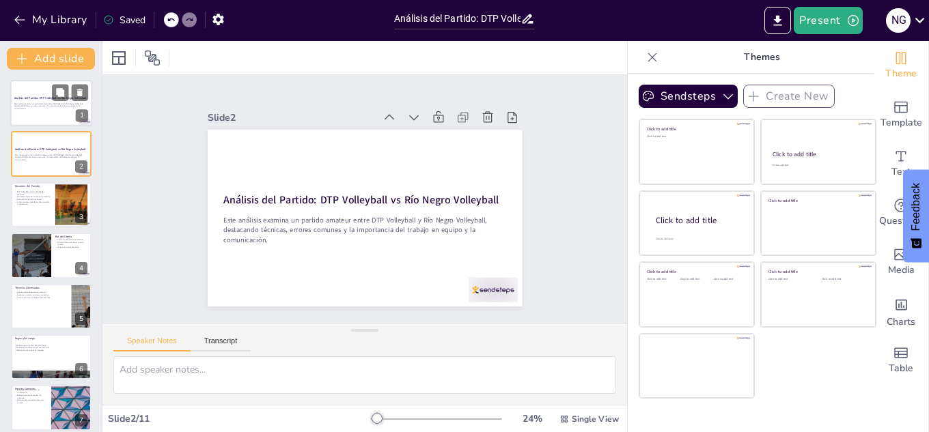
click at [27, 111] on p at bounding box center [51, 111] width 74 height 3
click at [37, 156] on p "Este análisis examina un partido amateur entre DTP Volleyball y Río Negro Volle…" at bounding box center [51, 157] width 74 height 8
click at [82, 94] on icon at bounding box center [79, 93] width 5 height 8
type textarea "DTP Volleyball se destacó en el partido al mostrar una buena colocación de balo…"
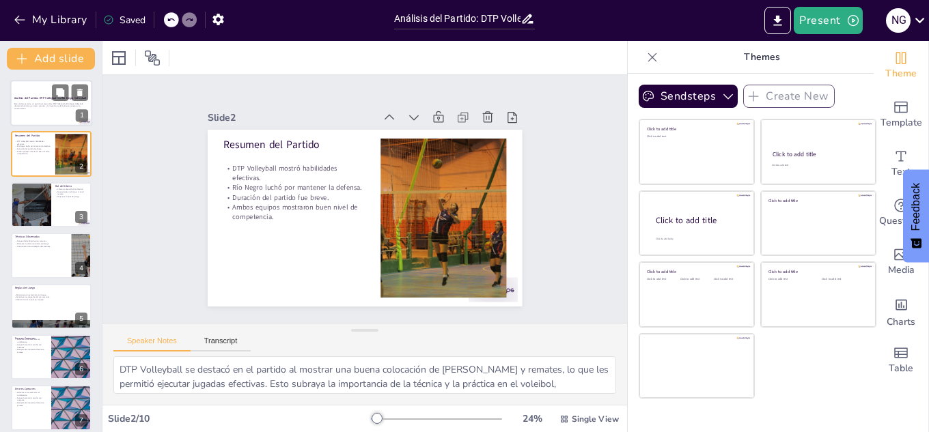
click at [29, 108] on p "Este análisis examina un partido amateur entre DTP Volleyball y Río Negro Volle…" at bounding box center [51, 106] width 74 height 8
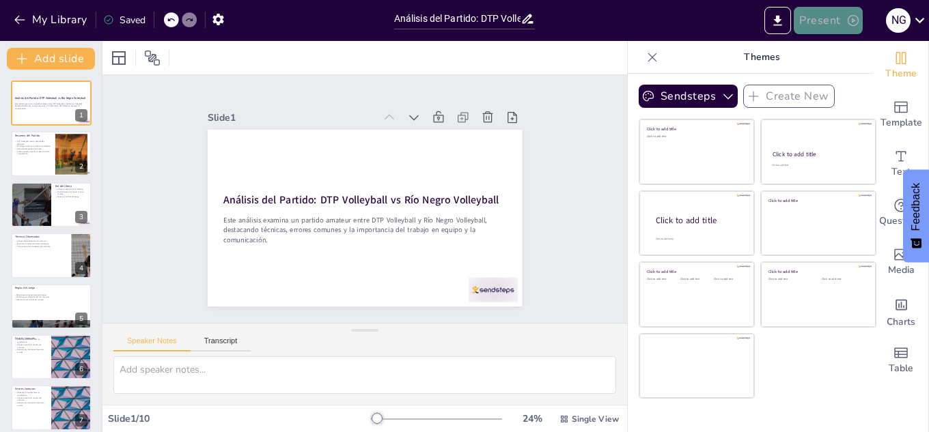
click at [820, 28] on button "Present" at bounding box center [828, 20] width 68 height 27
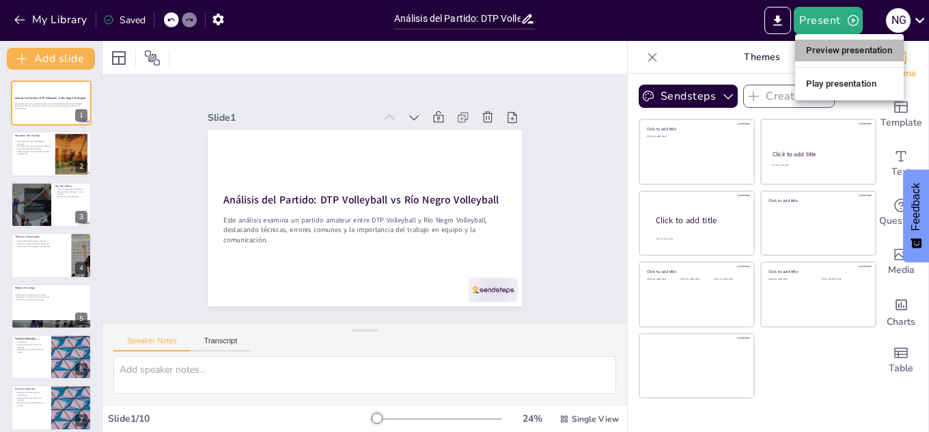
click at [861, 52] on li "Preview presentation" at bounding box center [849, 51] width 109 height 22
